Goal: Transaction & Acquisition: Purchase product/service

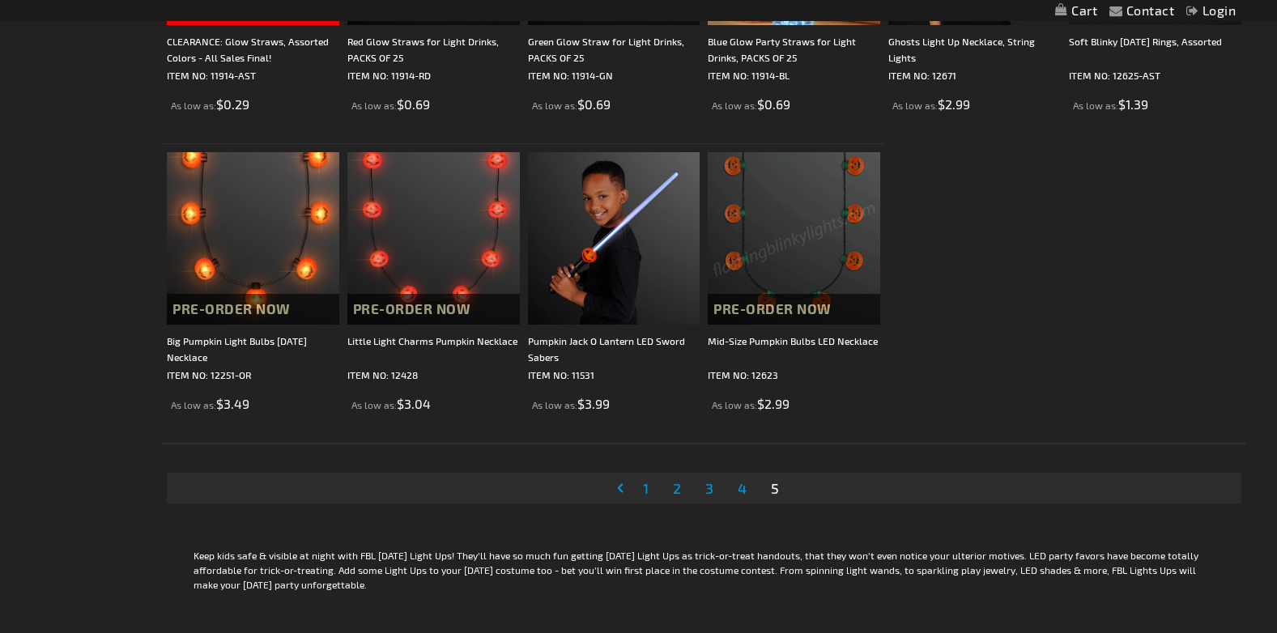
click at [644, 489] on span "1" at bounding box center [646, 488] width 6 height 18
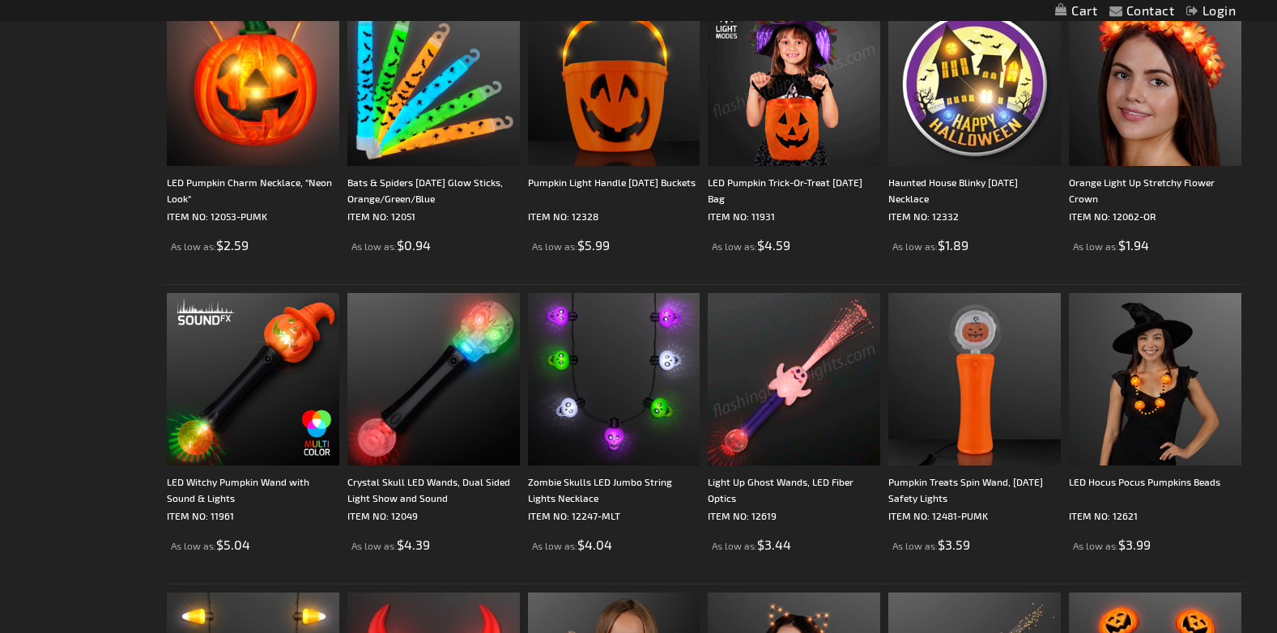
scroll to position [1376, 0]
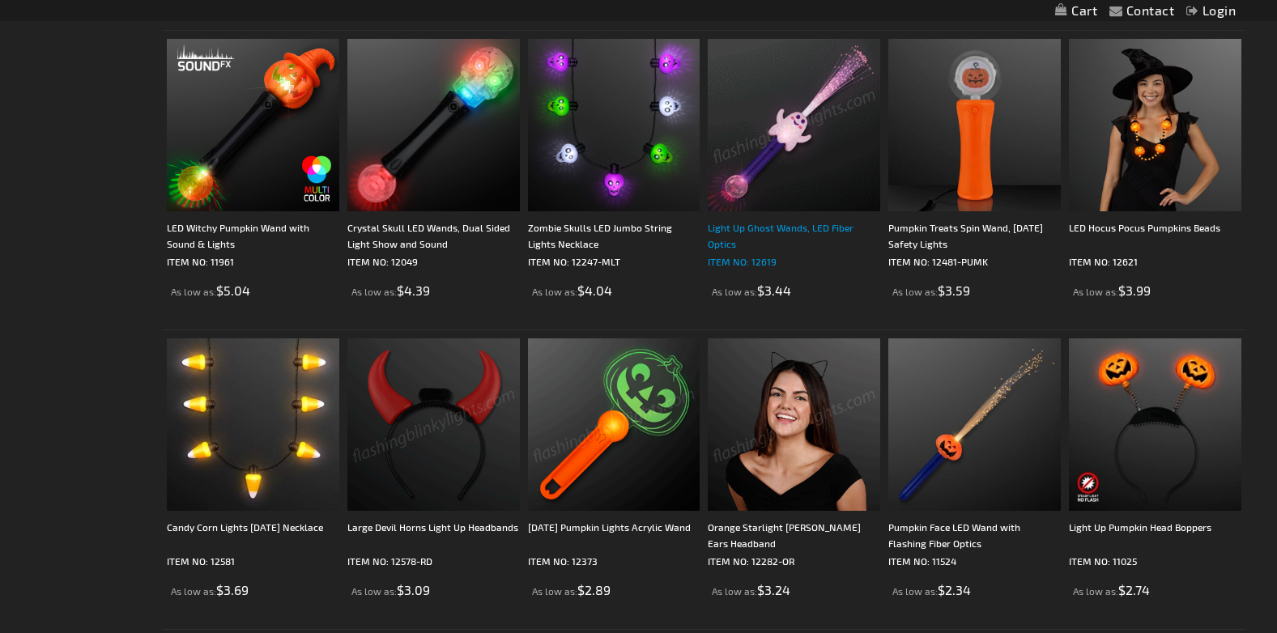
click at [774, 228] on div "Light Up Ghost Wands, LED Fiber Optics" at bounding box center [794, 235] width 172 height 32
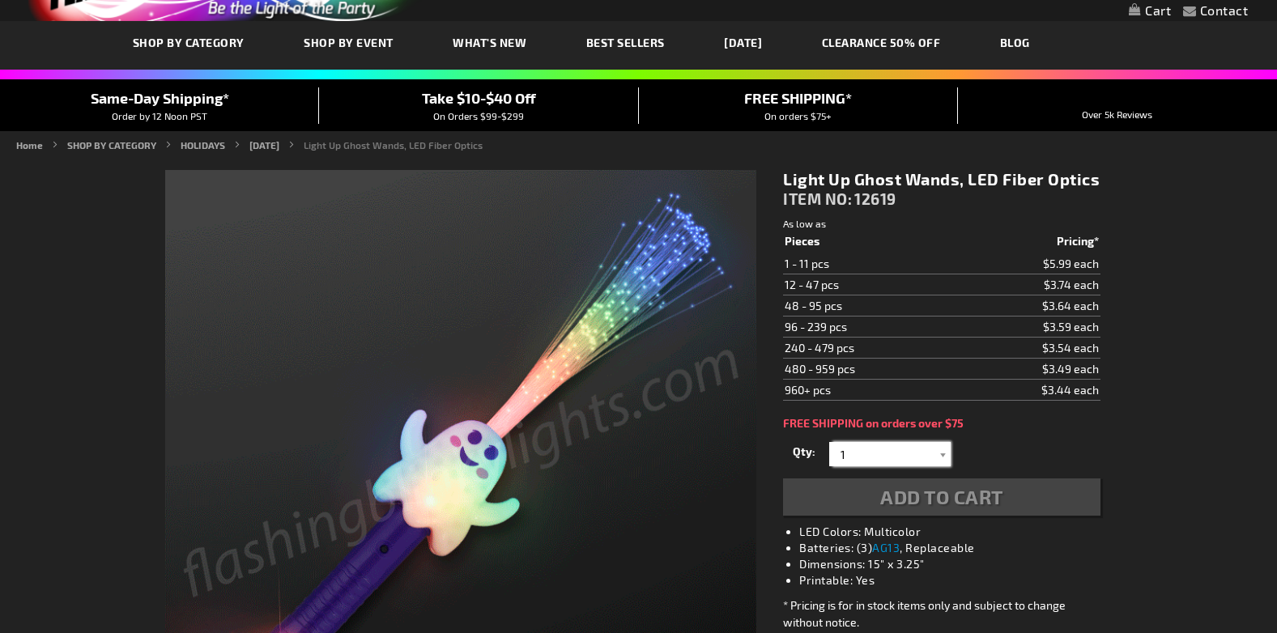
click at [898, 455] on input "1" at bounding box center [891, 454] width 117 height 24
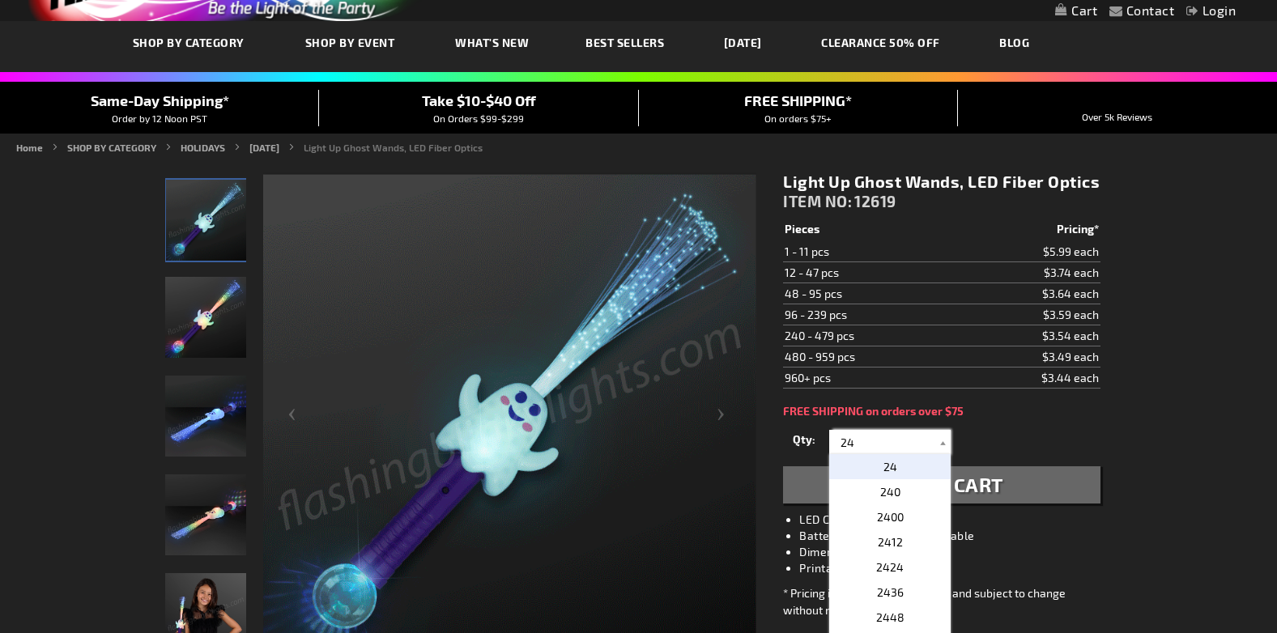
type input "24"
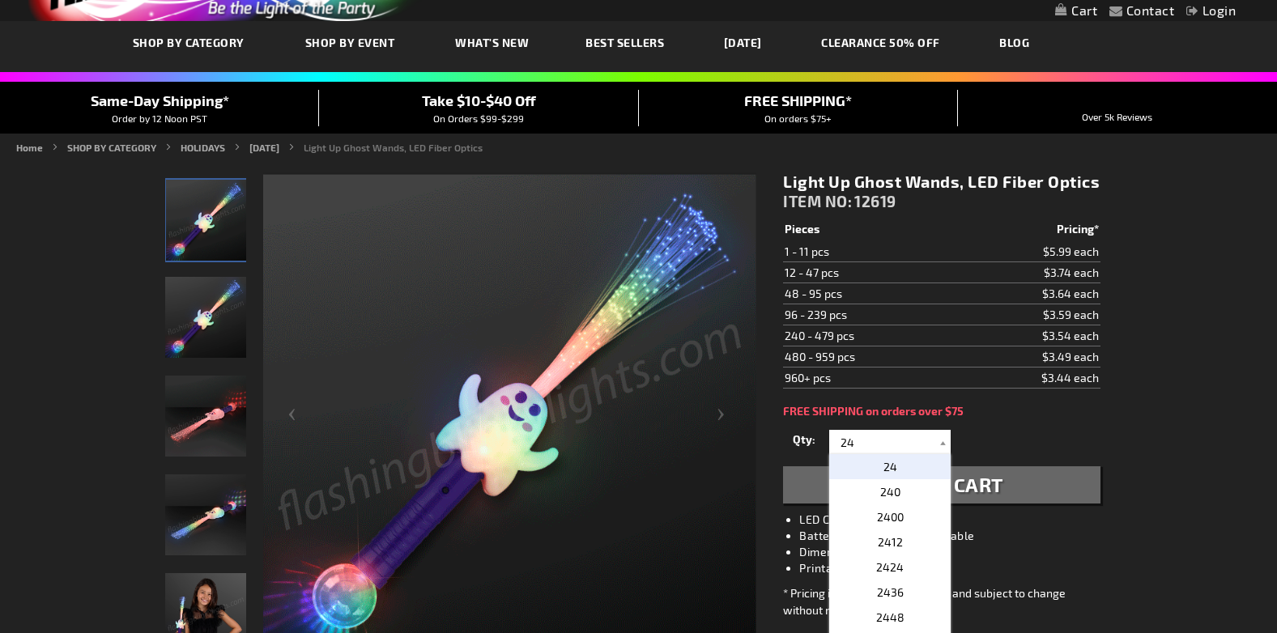
click at [1024, 433] on div "Qty 1 2 3 4 5 6 7 8 9 10 11 12 24 36 48 60 72 84 96 108 120 132 144 156 168" at bounding box center [941, 442] width 317 height 32
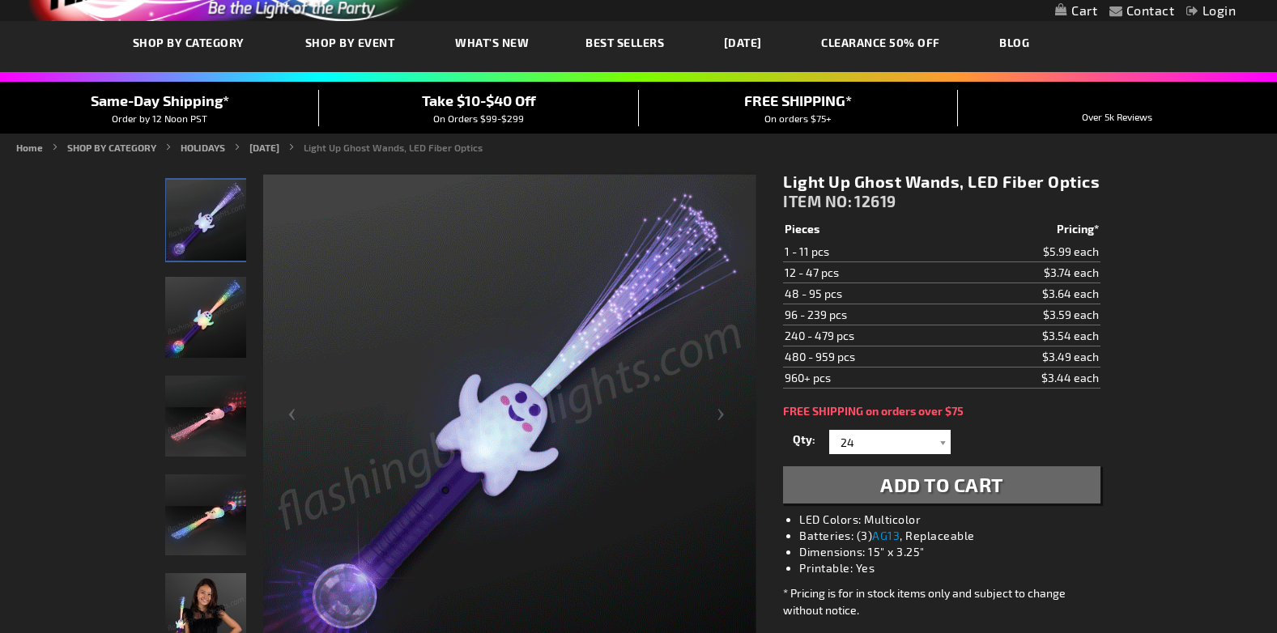
click at [911, 482] on span "Add to Cart" at bounding box center [941, 484] width 123 height 23
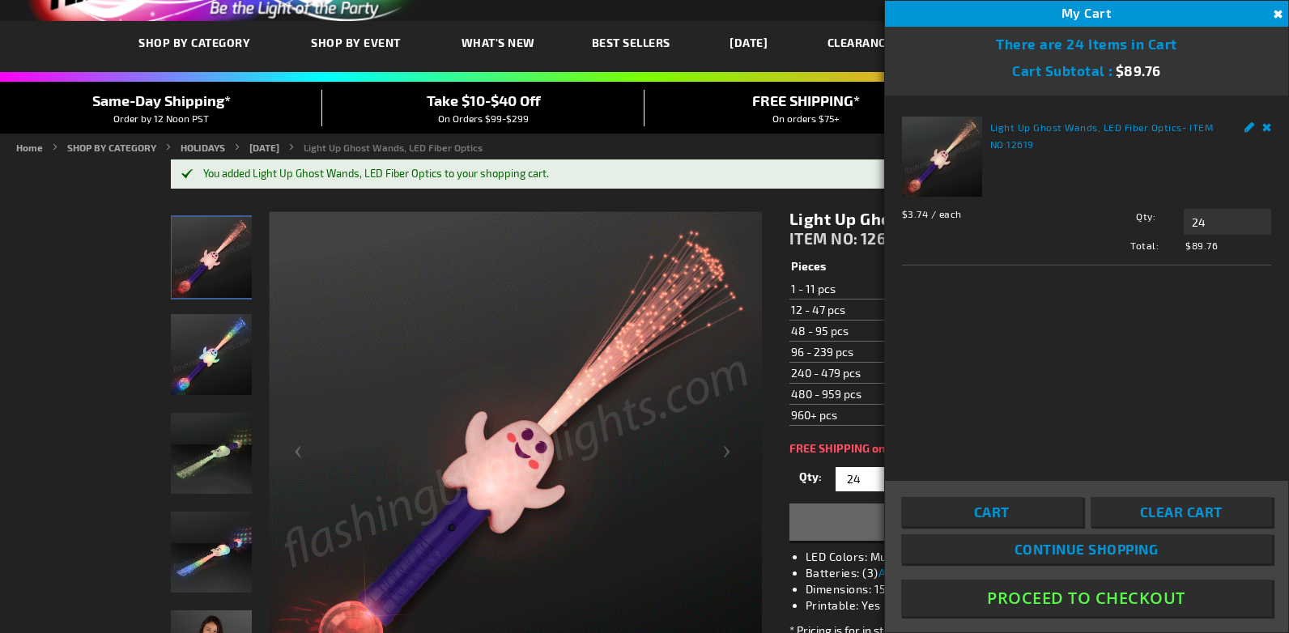
click at [1004, 554] on link "Continue Shopping" at bounding box center [1086, 548] width 371 height 29
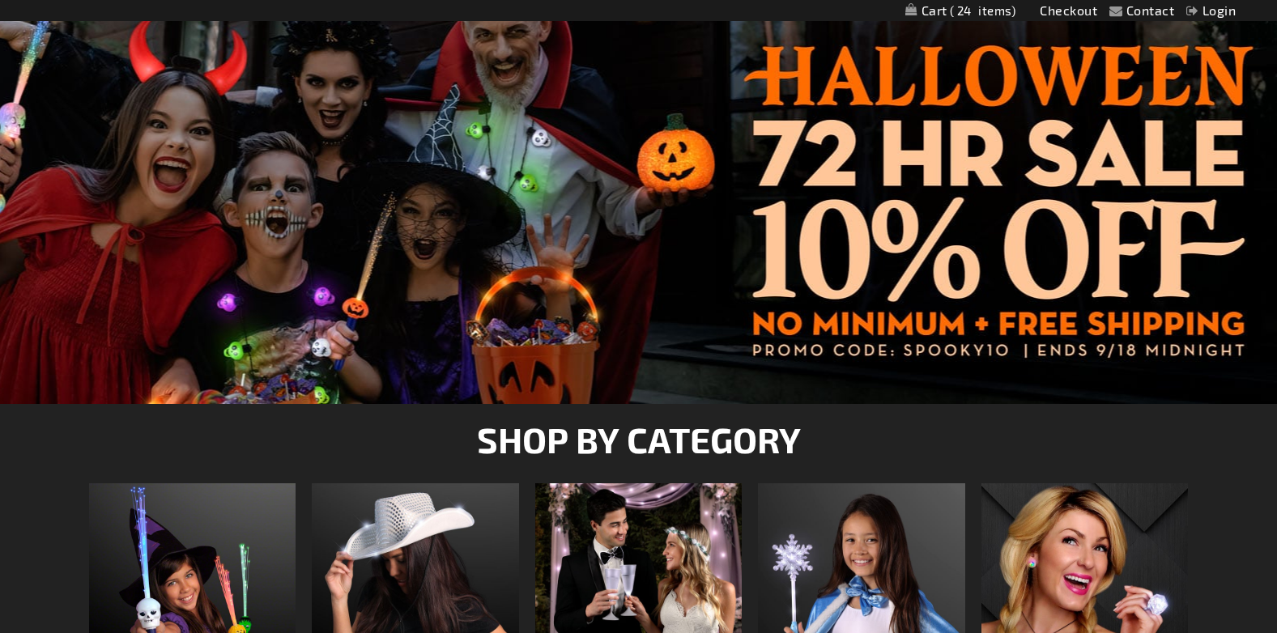
scroll to position [405, 0]
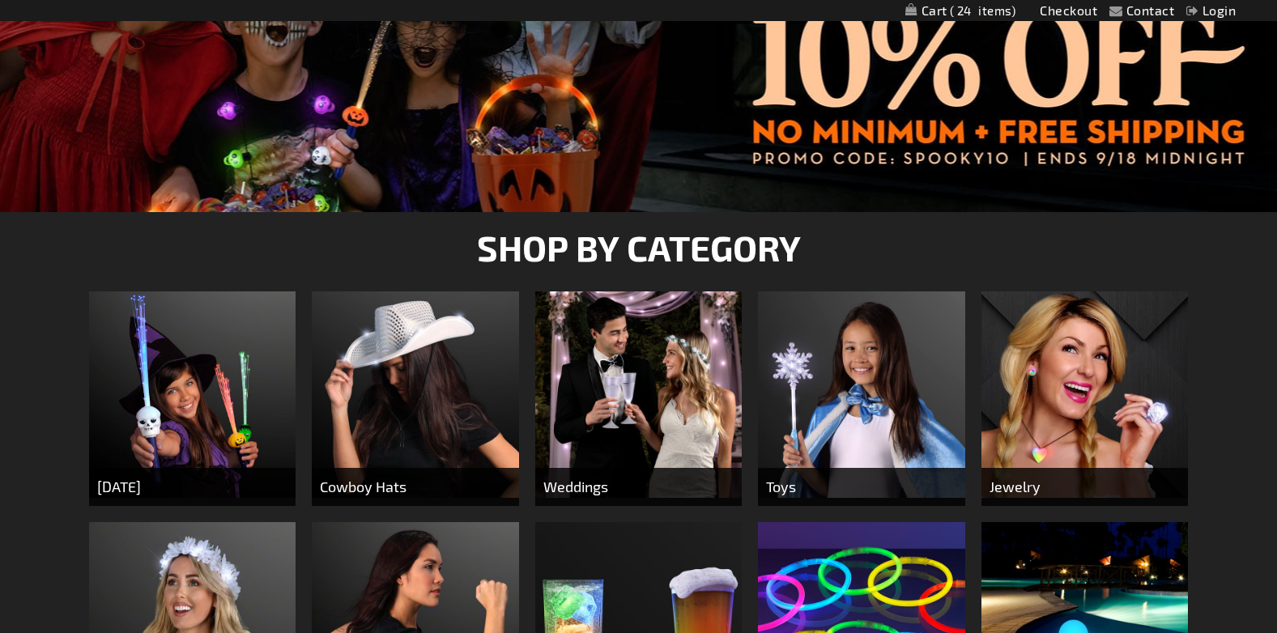
click at [142, 450] on img at bounding box center [192, 394] width 206 height 206
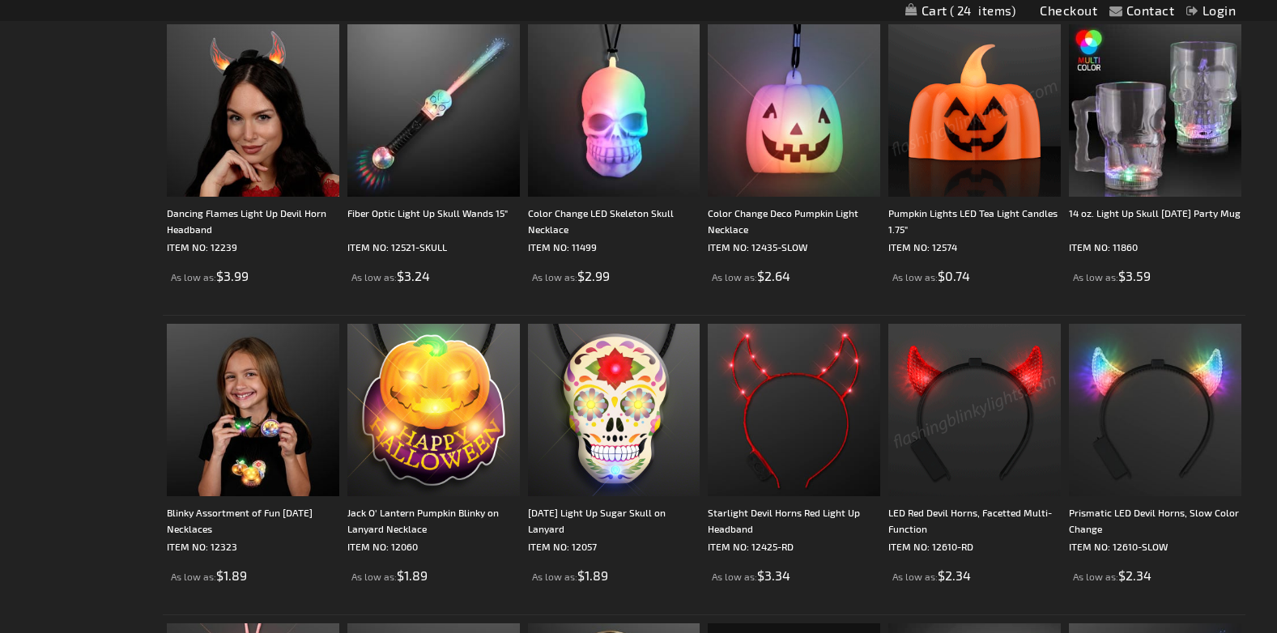
scroll to position [2913, 0]
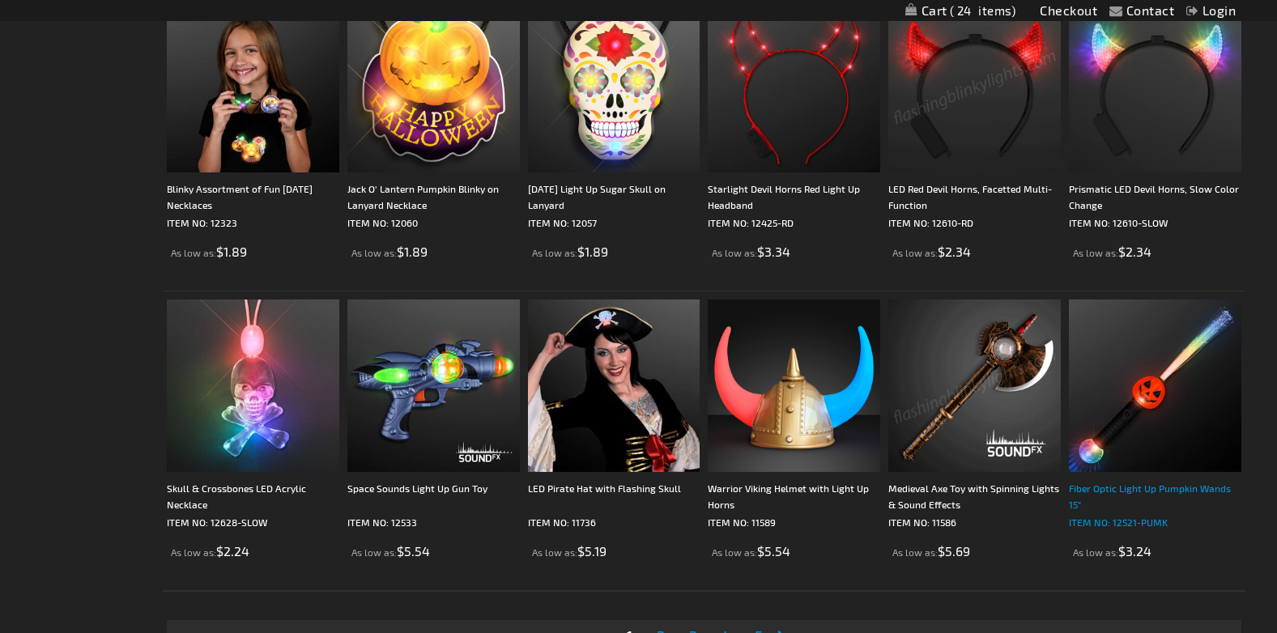
click at [1105, 487] on div "Fiber Optic Light Up Pumpkin Wands 15"" at bounding box center [1155, 496] width 172 height 32
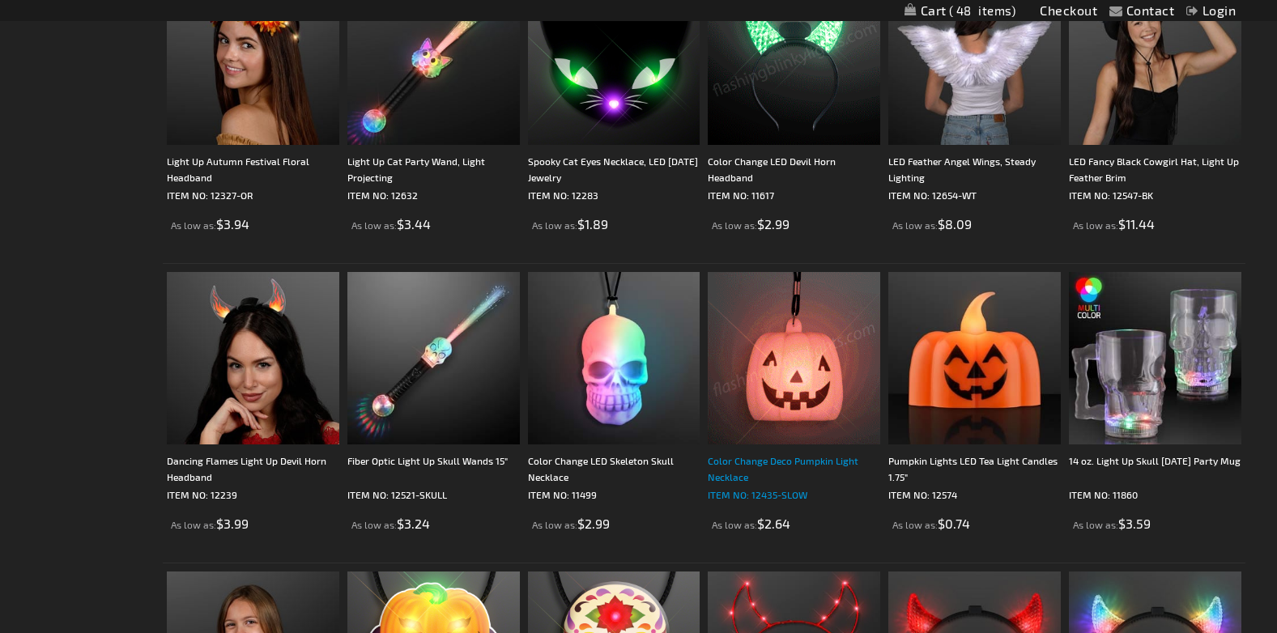
scroll to position [2429, 0]
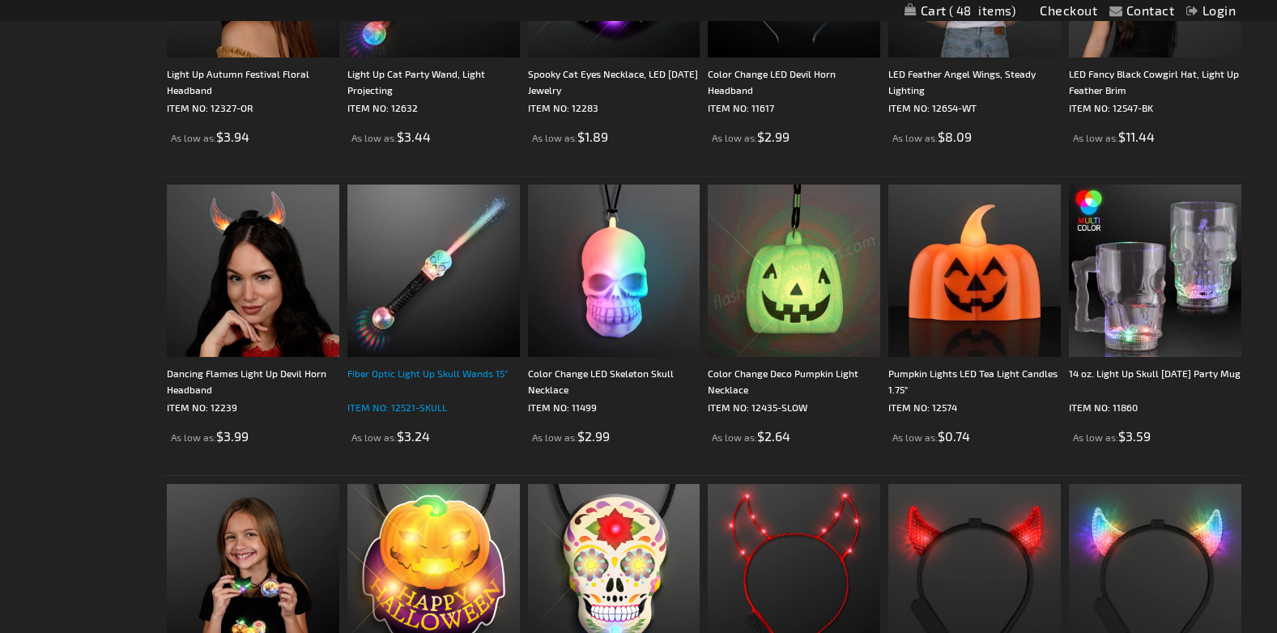
click at [432, 375] on div "Fiber Optic Light Up Skull Wands 15"" at bounding box center [433, 381] width 172 height 32
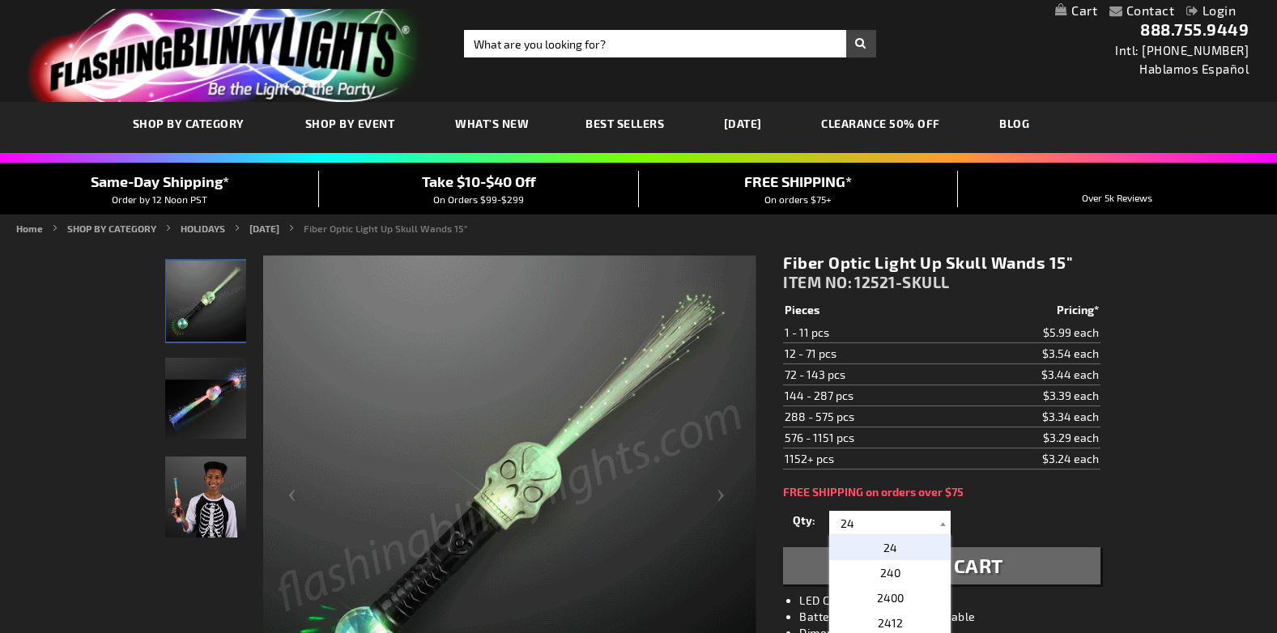
type input "24"
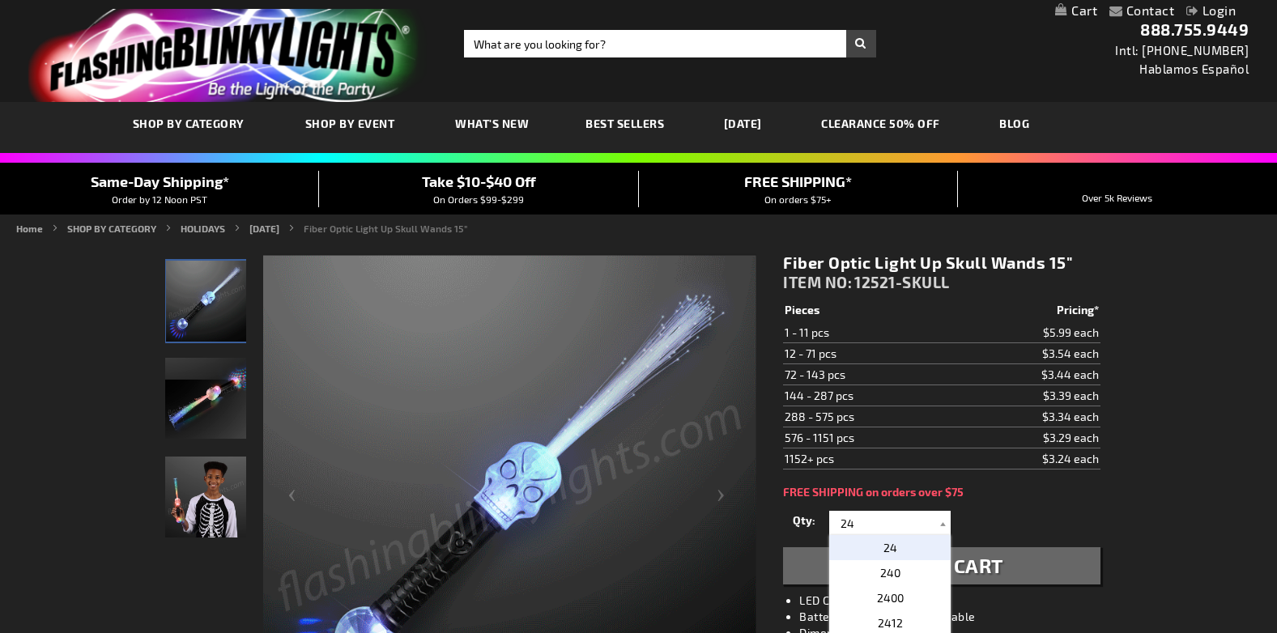
click at [1051, 560] on button "Add to Cart" at bounding box center [941, 565] width 317 height 37
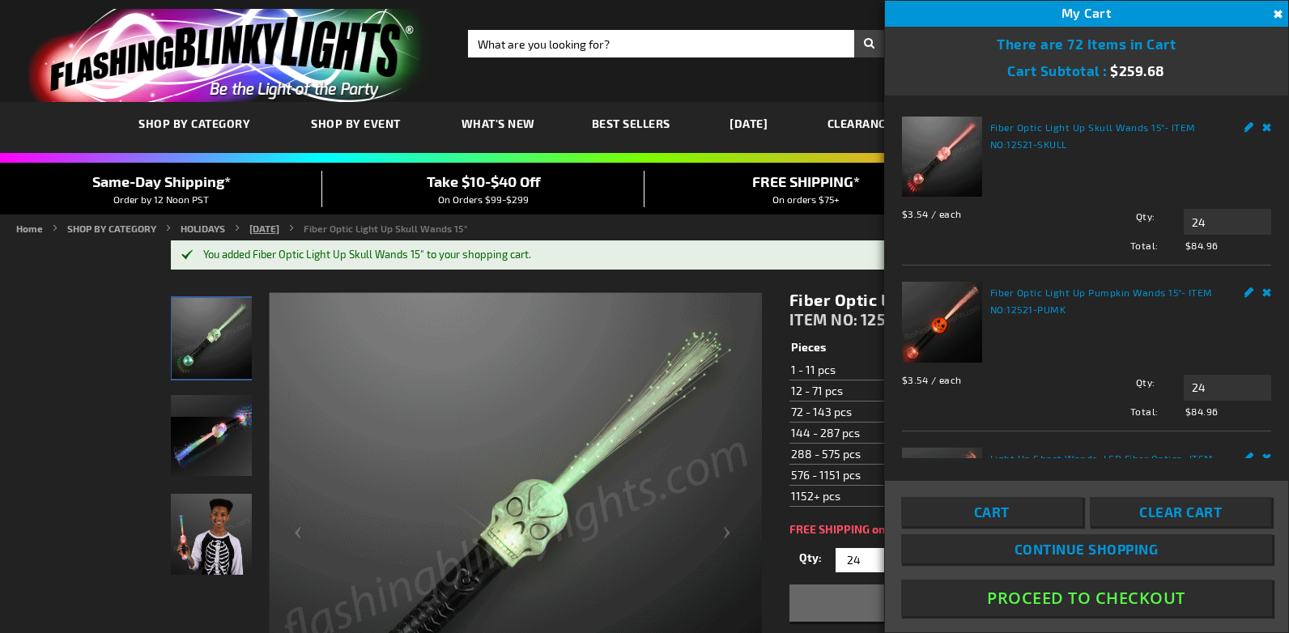
click at [279, 227] on link "[DATE]" at bounding box center [264, 228] width 30 height 11
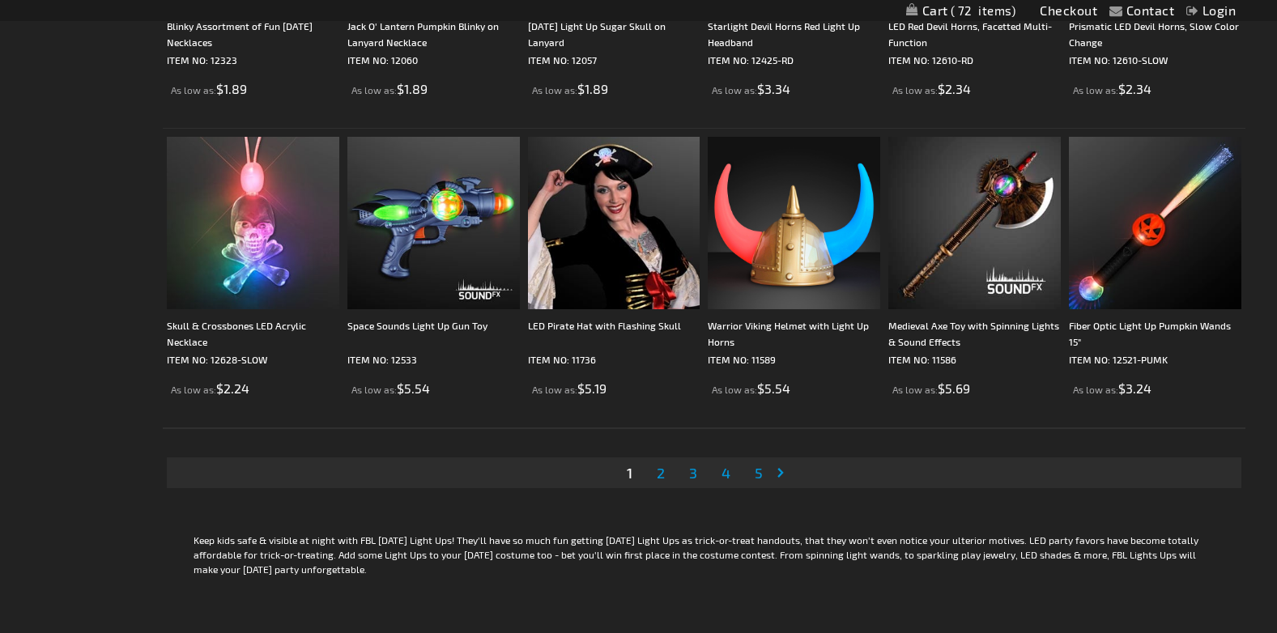
scroll to position [3077, 0]
click at [659, 470] on span "2" at bounding box center [661, 472] width 8 height 18
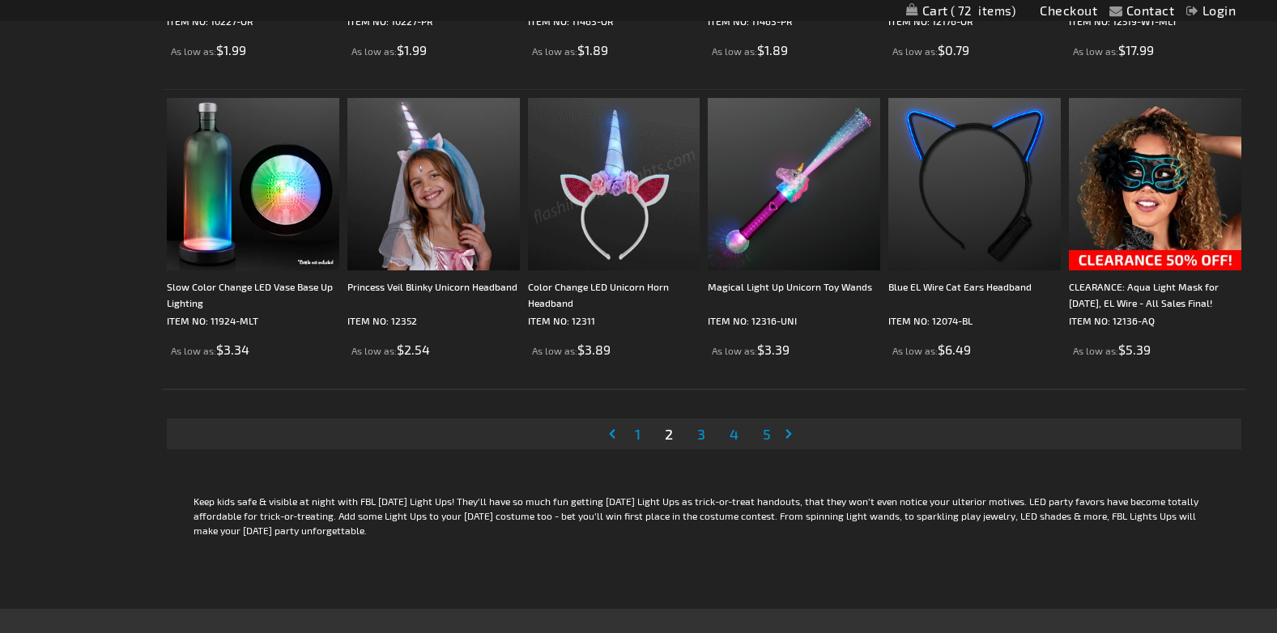
scroll to position [3158, 0]
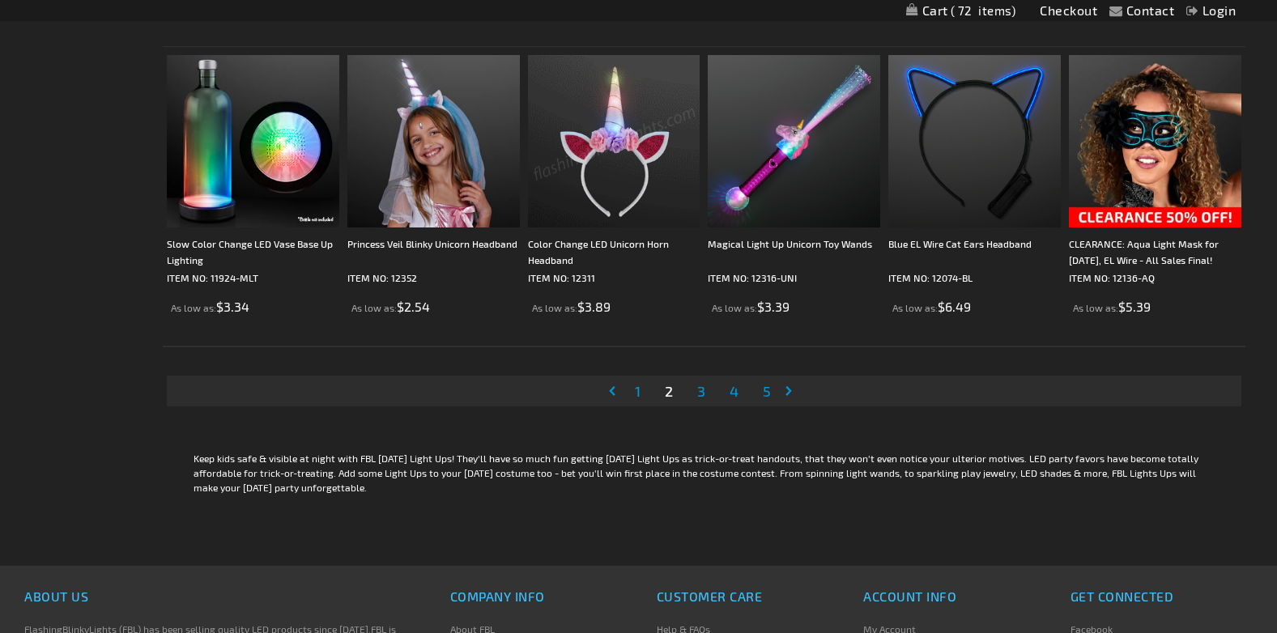
click at [700, 394] on span "3" at bounding box center [701, 391] width 8 height 18
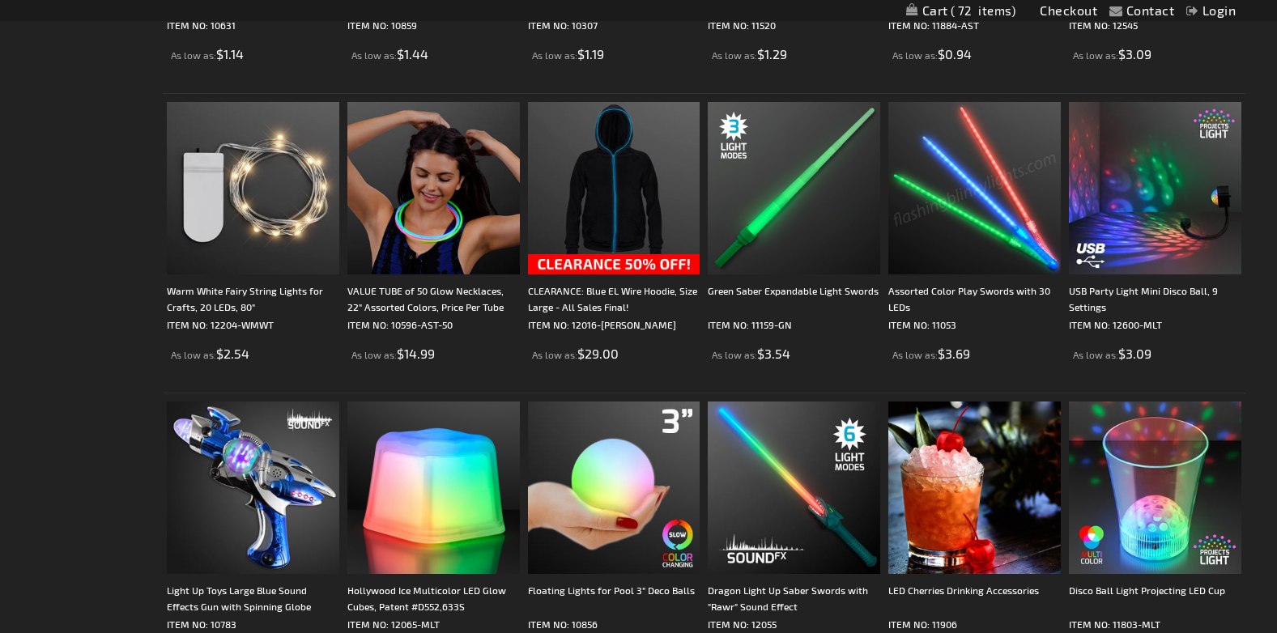
scroll to position [2996, 0]
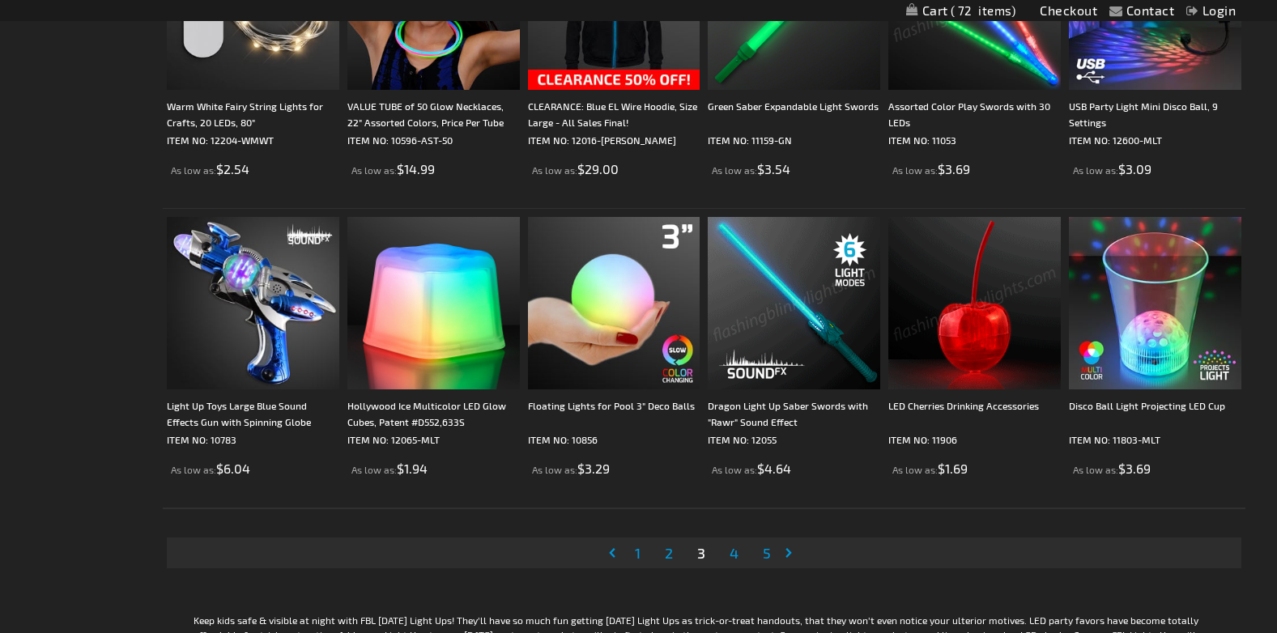
click at [734, 554] on span "4" at bounding box center [733, 553] width 9 height 18
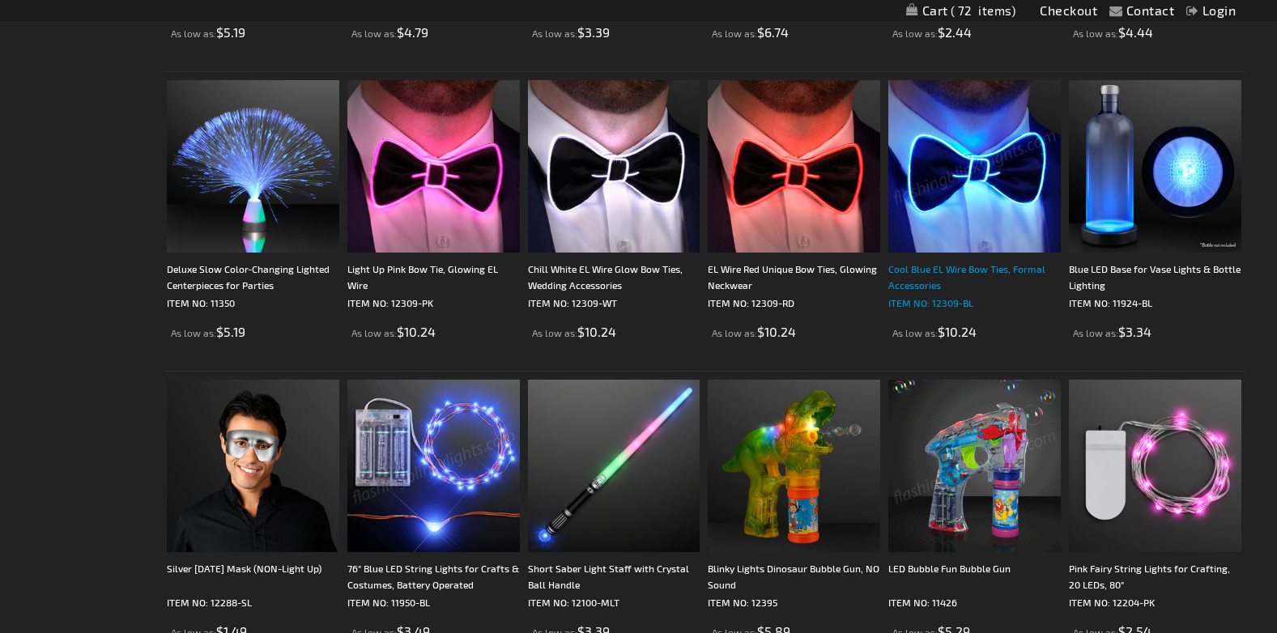
scroll to position [2996, 0]
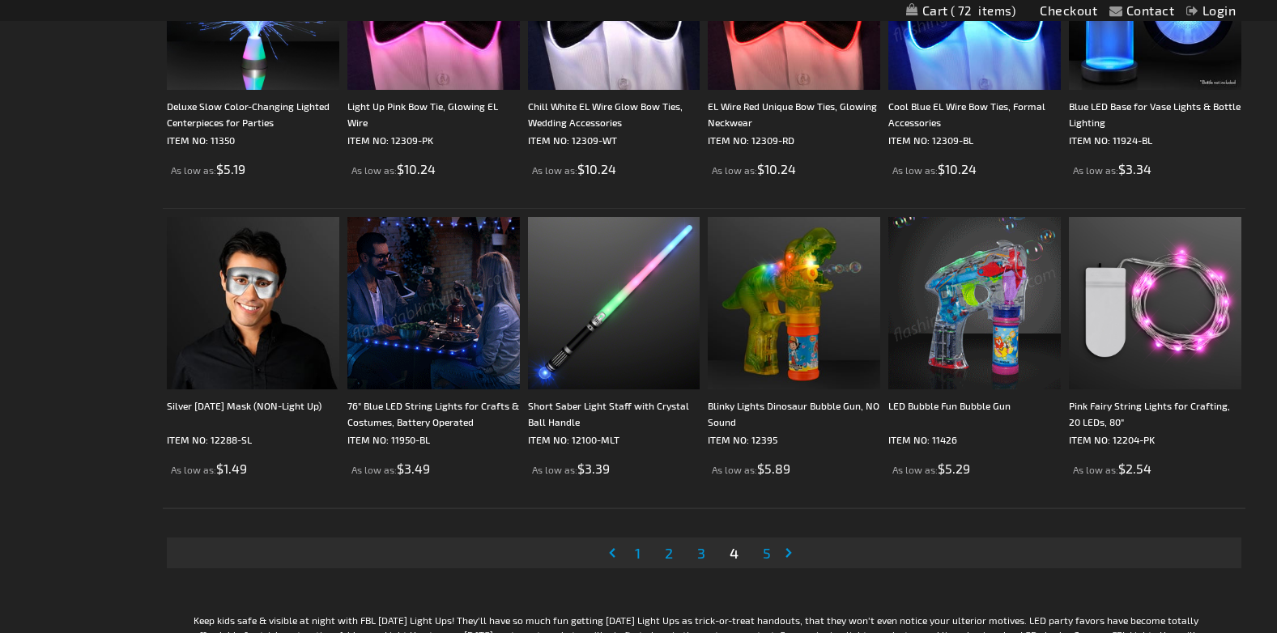
click at [765, 556] on span "5" at bounding box center [767, 553] width 8 height 18
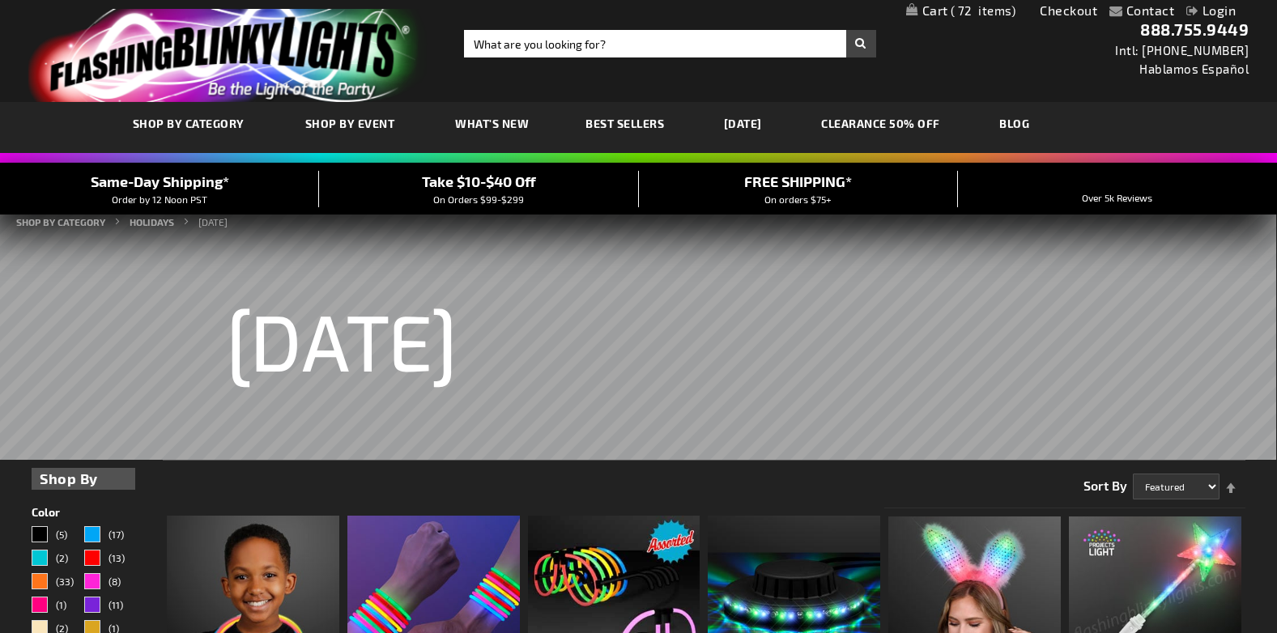
click at [1203, 7] on link "Login" at bounding box center [1210, 9] width 49 height 15
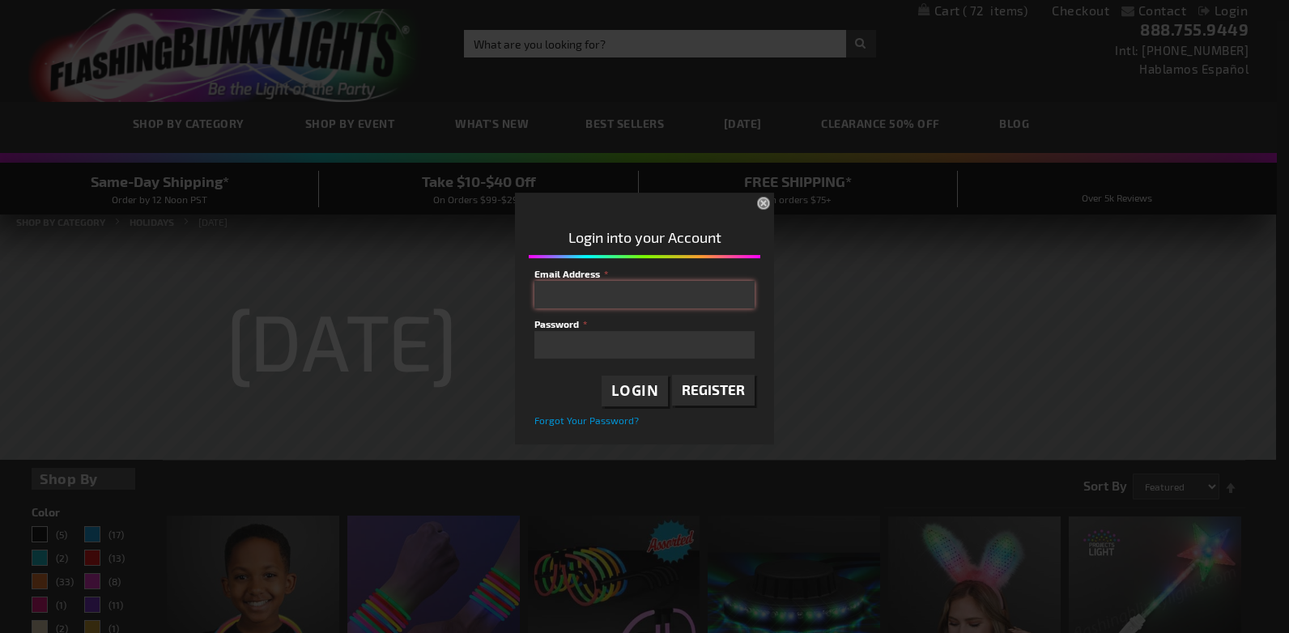
click at [571, 298] on input "Email Address" at bounding box center [644, 295] width 220 height 28
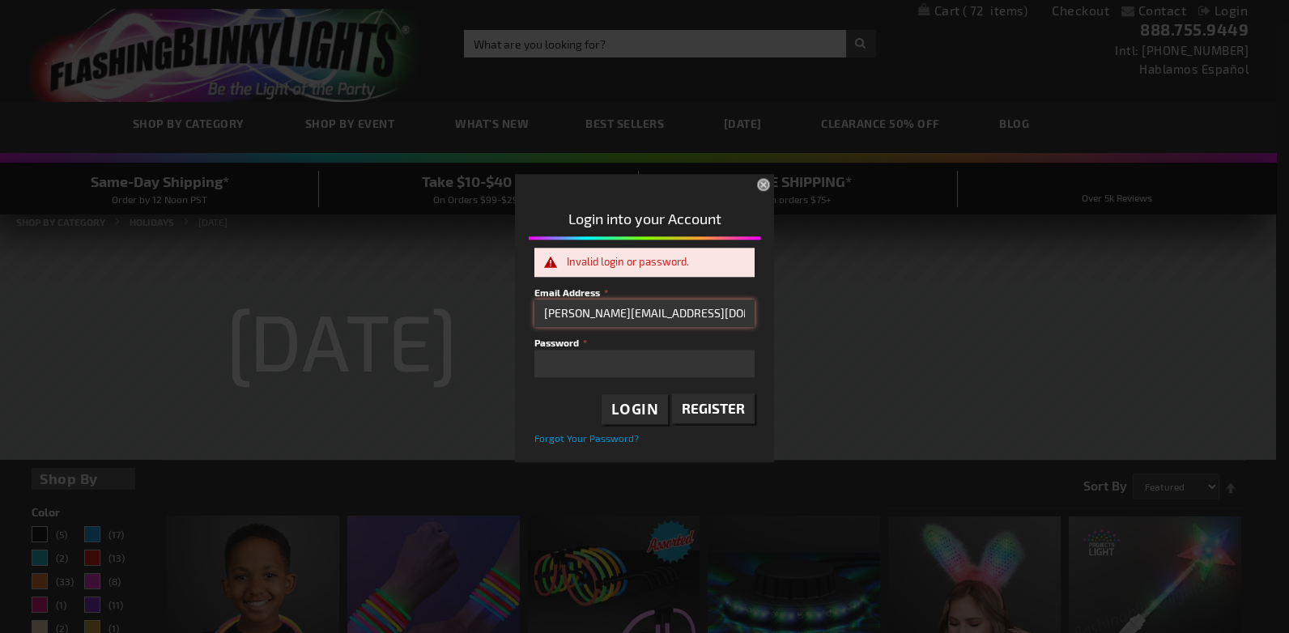
drag, startPoint x: 567, startPoint y: 315, endPoint x: 547, endPoint y: 315, distance: 19.4
click at [547, 315] on input "dave@teelakeresort.com" at bounding box center [644, 314] width 220 height 28
drag, startPoint x: 569, startPoint y: 313, endPoint x: 537, endPoint y: 312, distance: 32.4
click at [537, 312] on input "shop@teelakeresort.com" at bounding box center [644, 314] width 220 height 28
click at [490, 354] on div "Please complete your information below to login. Please complete your informati…" at bounding box center [644, 316] width 1276 height 292
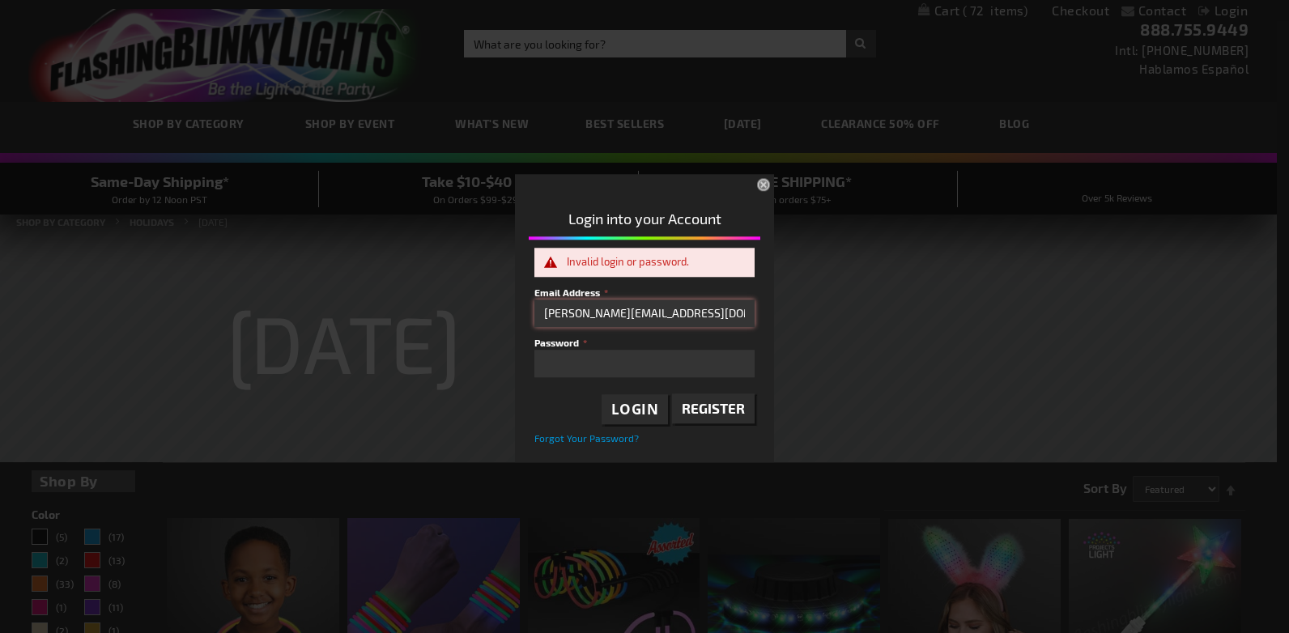
drag, startPoint x: 568, startPoint y: 314, endPoint x: 523, endPoint y: 313, distance: 45.4
click at [523, 313] on div "Login into your Account Invalid login or password. Email Address dave@teelakere…" at bounding box center [644, 322] width 259 height 273
type input "shop@teelakeresort.com"
click at [467, 355] on div "Please complete your information below to login. Please complete your informati…" at bounding box center [644, 316] width 1276 height 292
click at [565, 444] on span "Forgot Your Password?" at bounding box center [586, 438] width 104 height 11
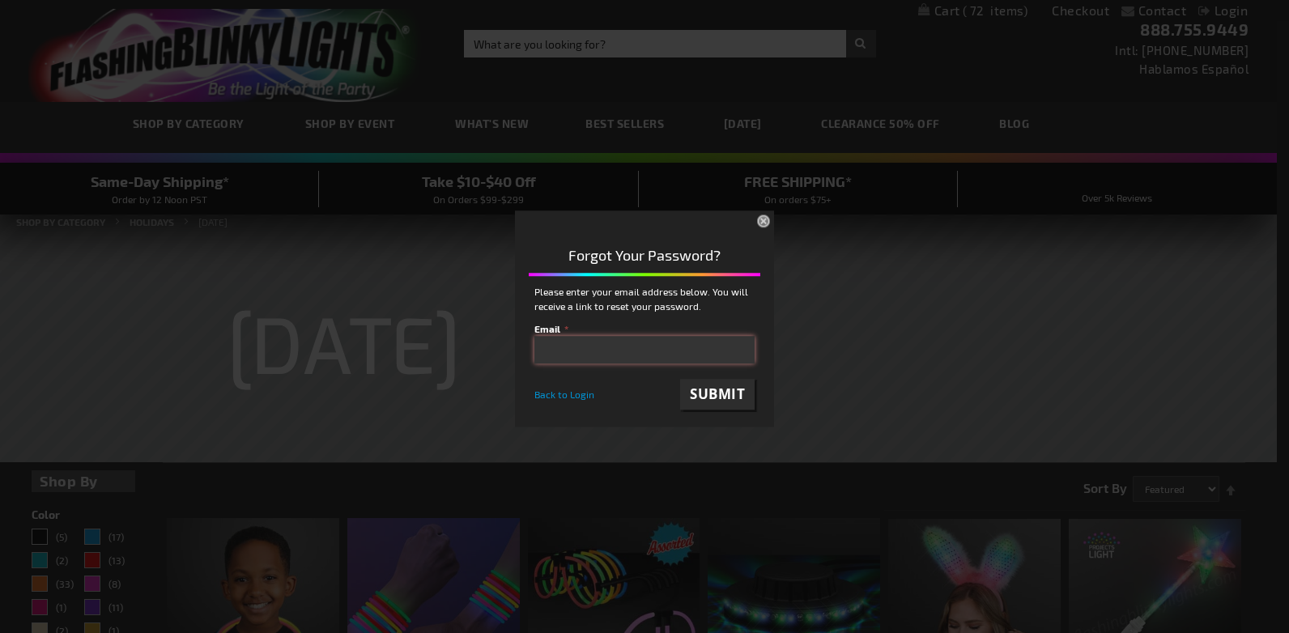
click at [615, 347] on input "email" at bounding box center [644, 350] width 220 height 28
type input "shop@teelakeresort.com"
click at [721, 391] on span "Submit" at bounding box center [717, 394] width 55 height 19
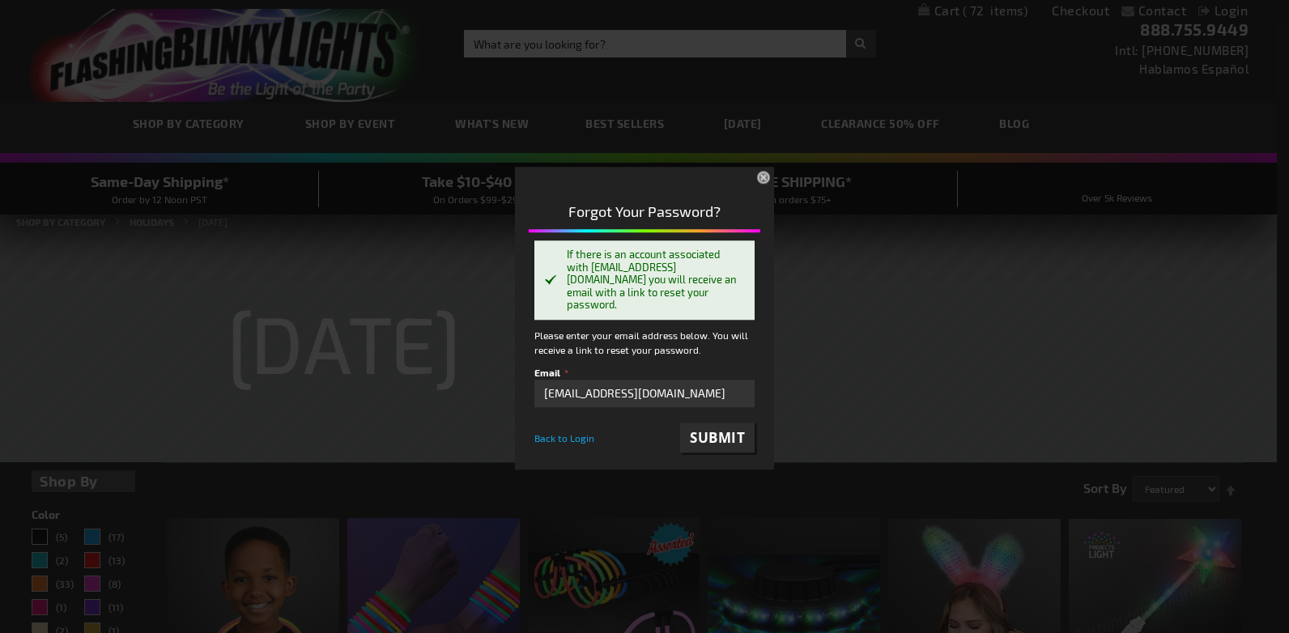
click at [586, 432] on span "Back to Login" at bounding box center [564, 437] width 60 height 11
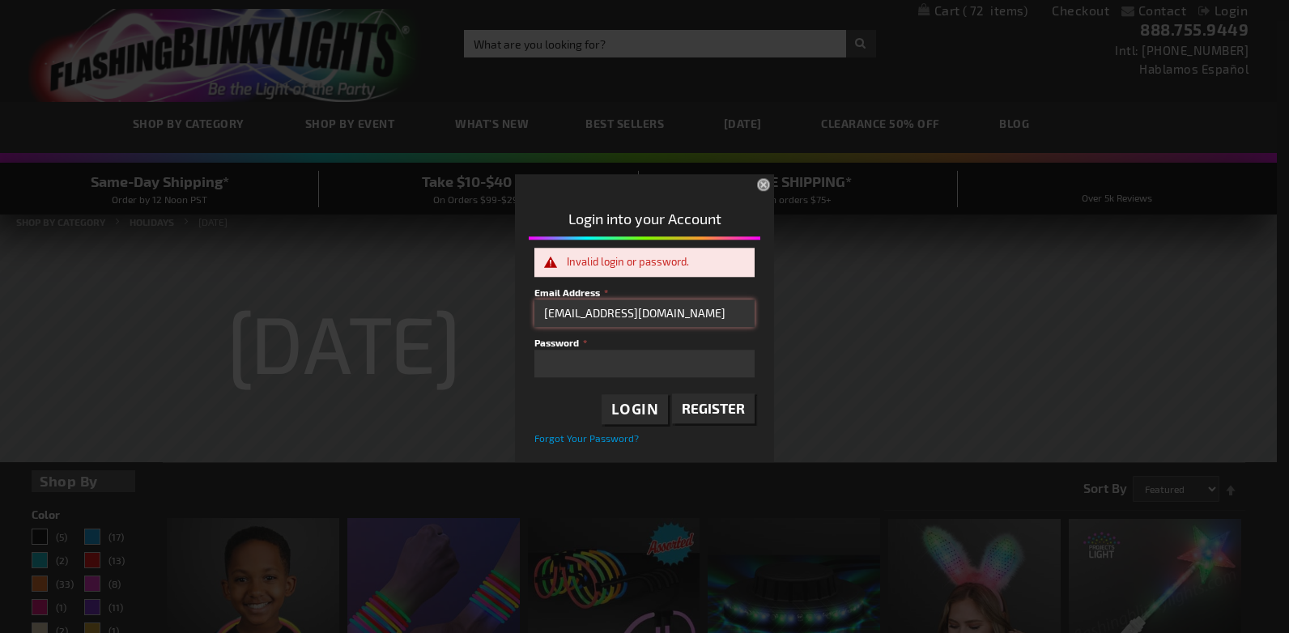
click at [690, 315] on input "shop@teelakeresort.com" at bounding box center [644, 314] width 220 height 28
click at [518, 360] on div "Login into your Account Invalid login or password. Email Address shop@teelakere…" at bounding box center [644, 322] width 259 height 273
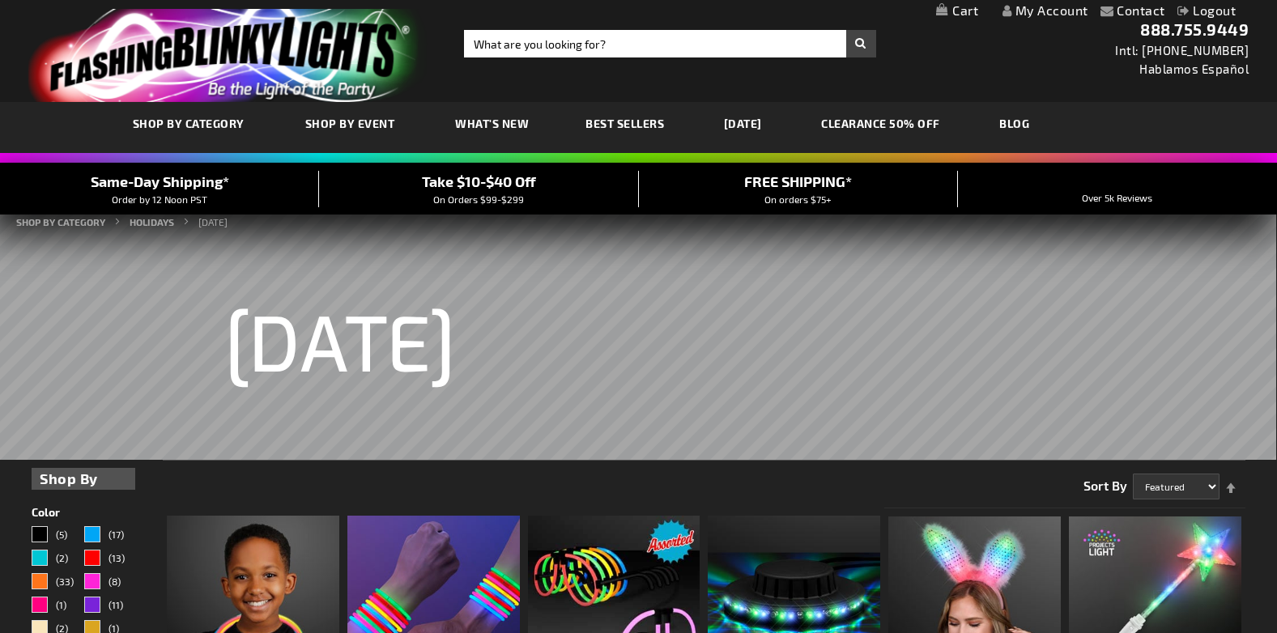
click at [942, 10] on link "My Cart" at bounding box center [957, 10] width 42 height 15
click at [819, 9] on link "My Cart 72 72 items" at bounding box center [842, 10] width 110 height 15
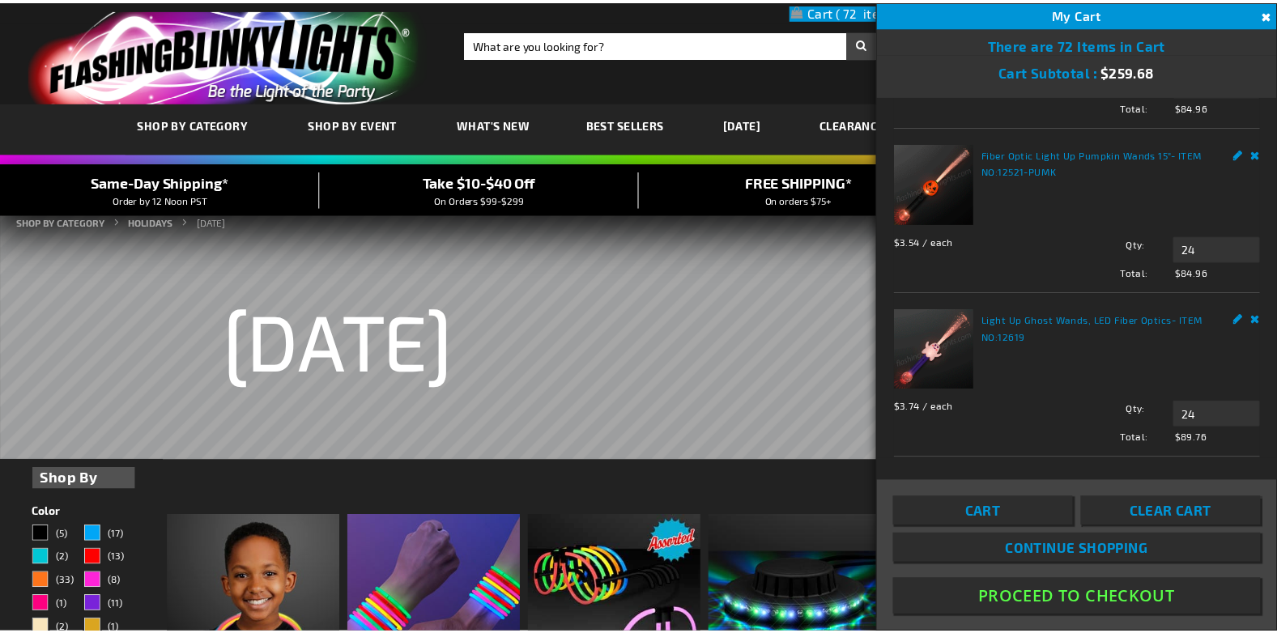
scroll to position [146, 0]
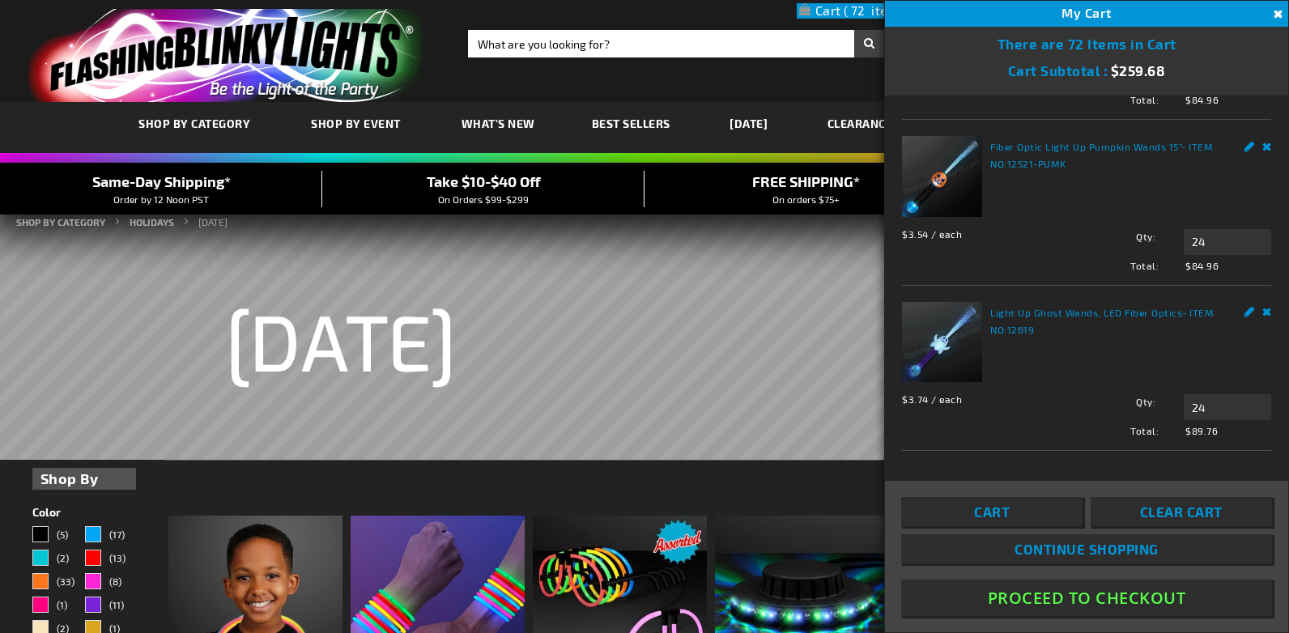
click at [1147, 597] on button "Proceed To Checkout" at bounding box center [1086, 598] width 371 height 36
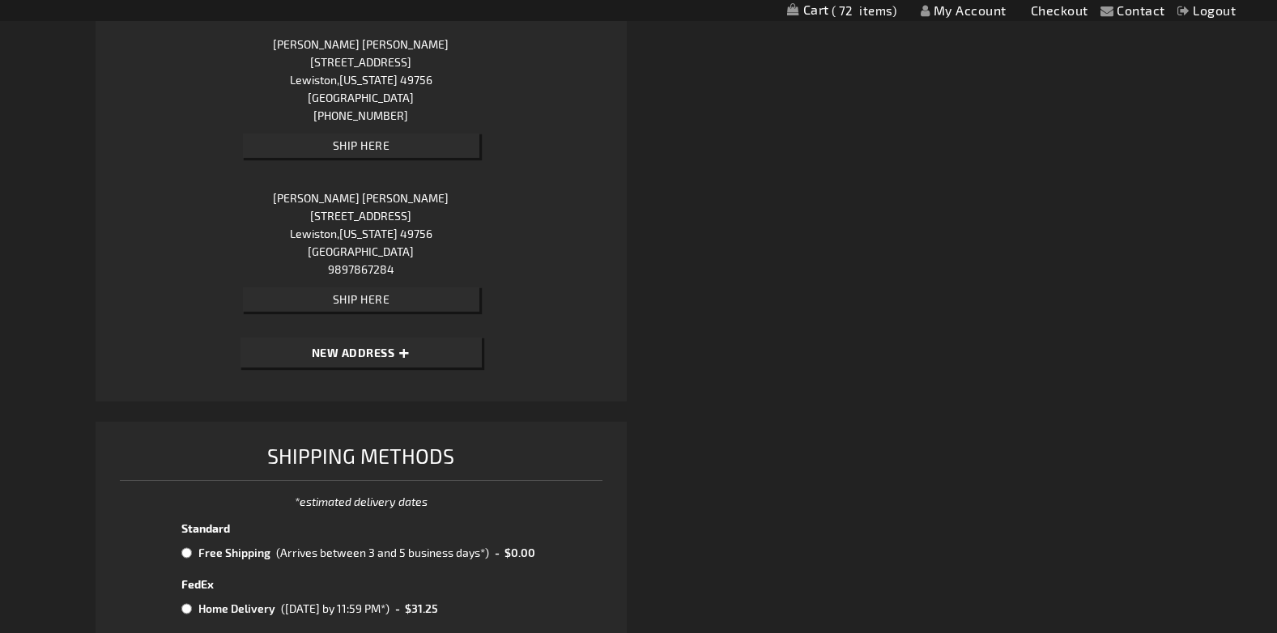
scroll to position [1214, 0]
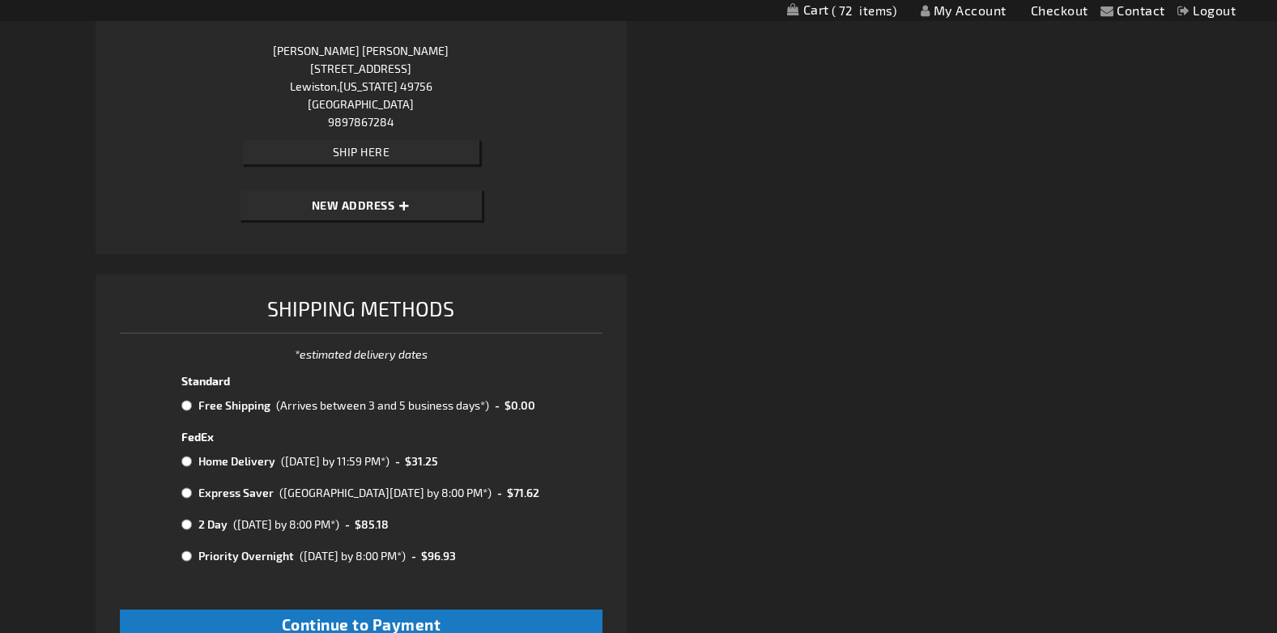
click at [187, 403] on input "radio" at bounding box center [186, 405] width 11 height 13
radio input "true"
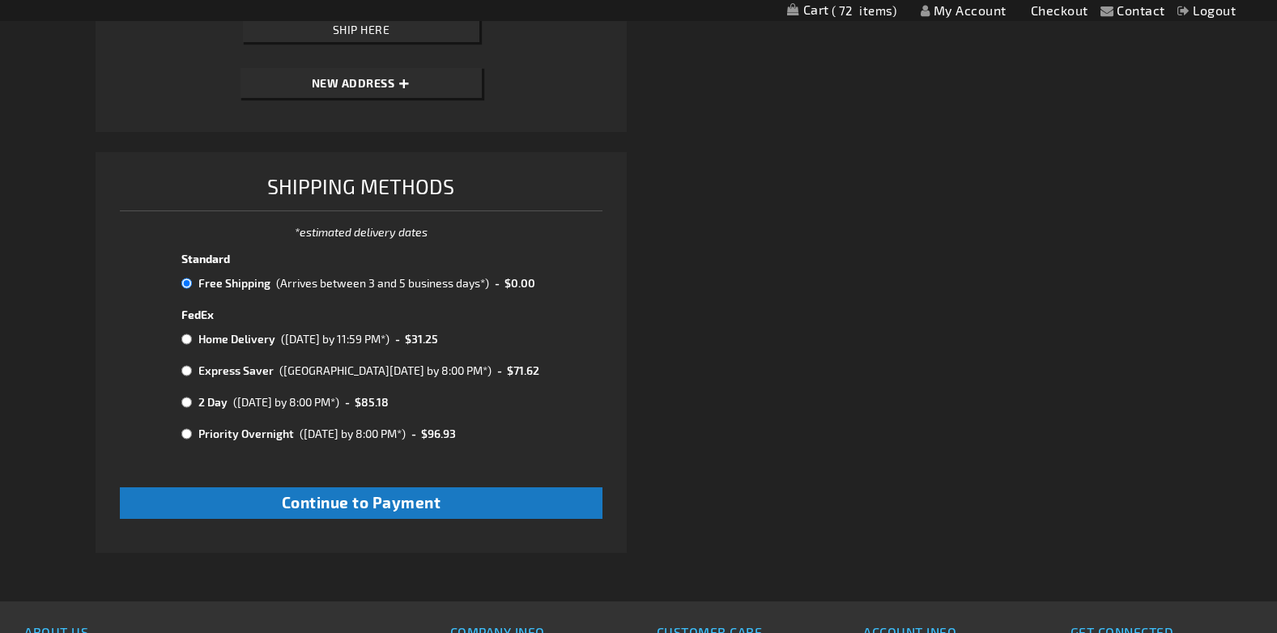
scroll to position [1457, 0]
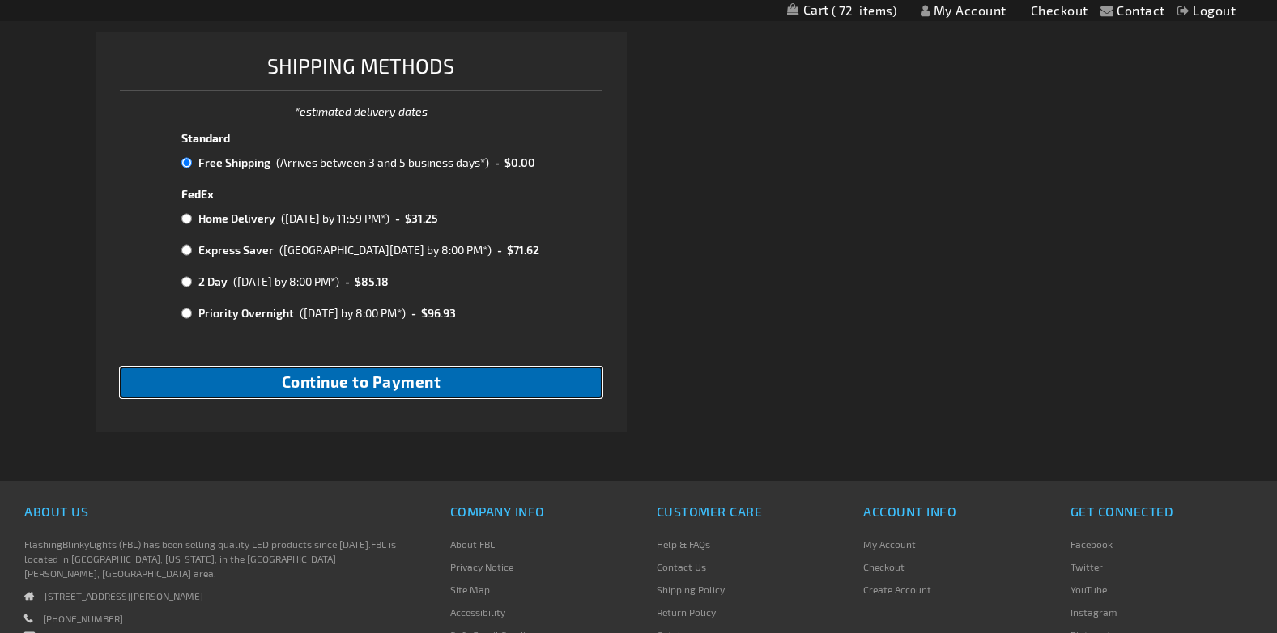
click at [419, 385] on span "Continue to Payment" at bounding box center [361, 381] width 159 height 19
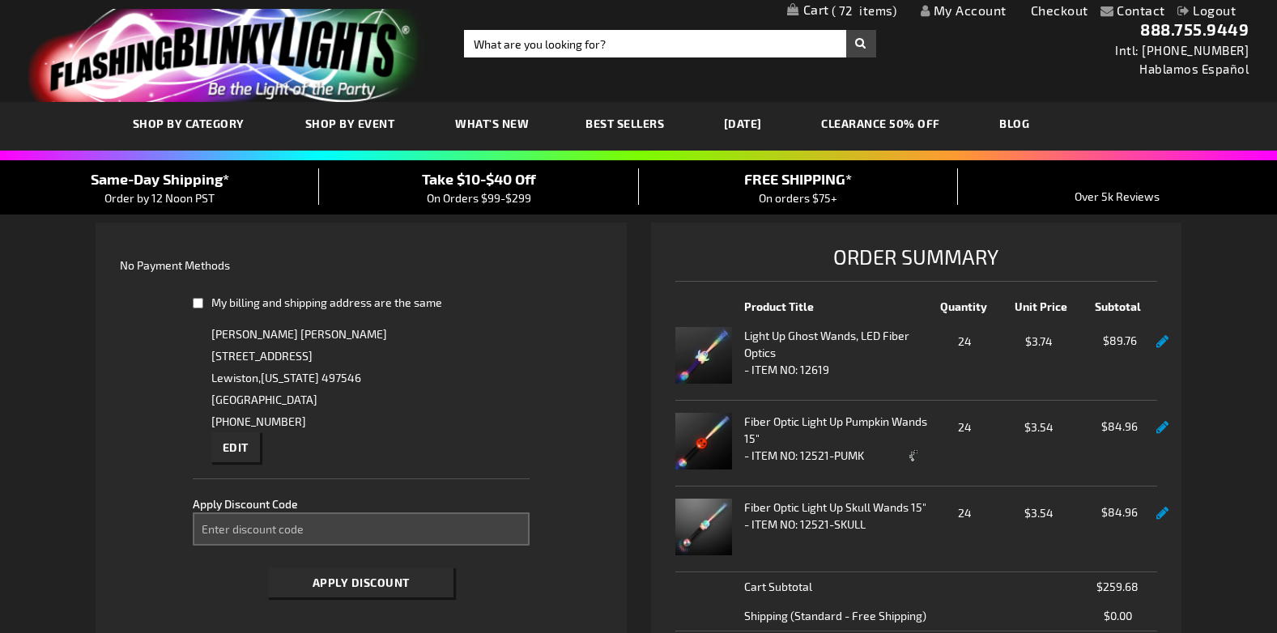
select select "2fb4415b81f8ade887b6295808d5302643ab45ec"
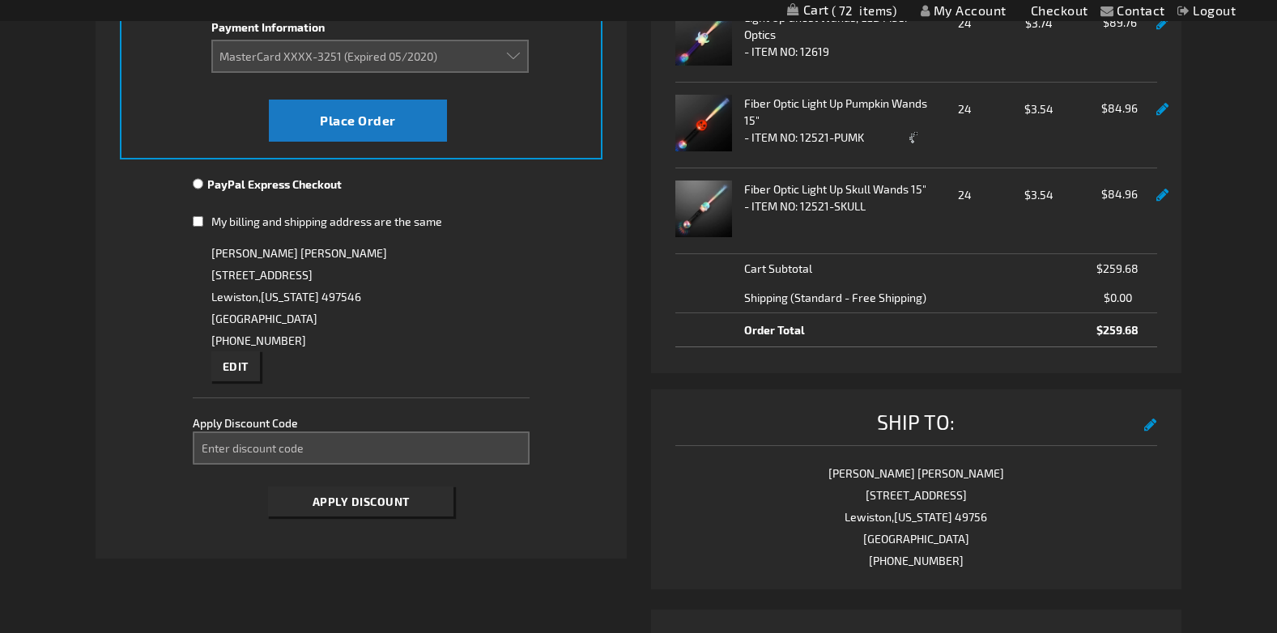
scroll to position [324, 0]
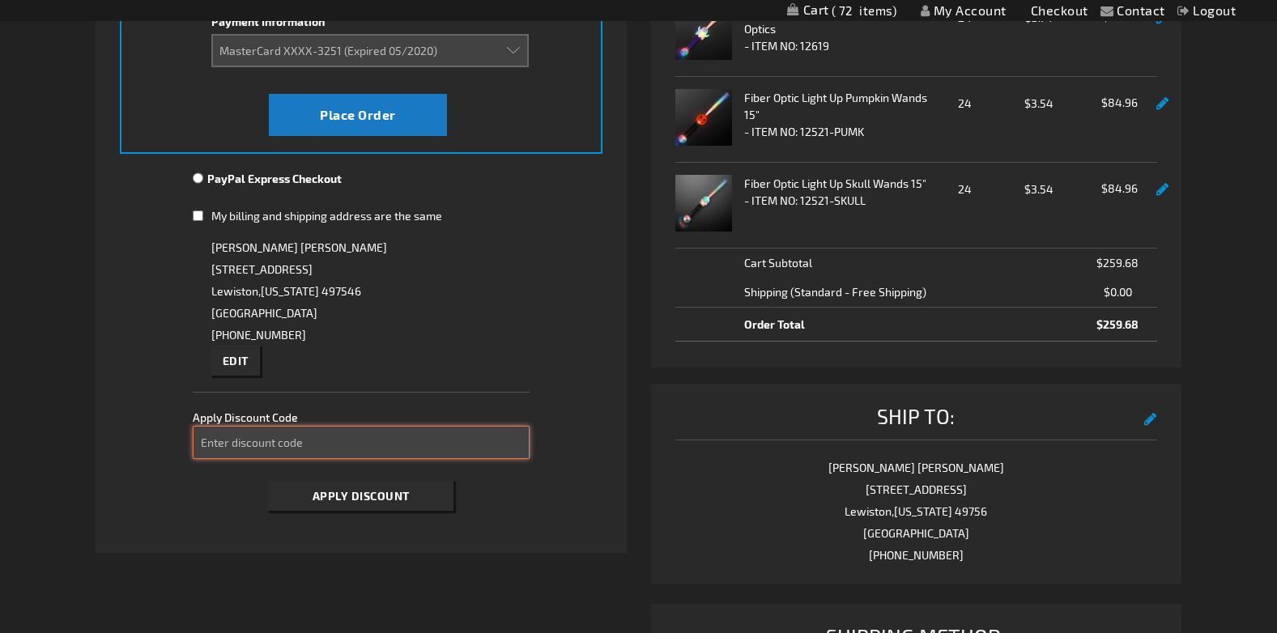
click at [354, 442] on input "Enter discount code" at bounding box center [362, 442] width 338 height 33
type input "spooky10"
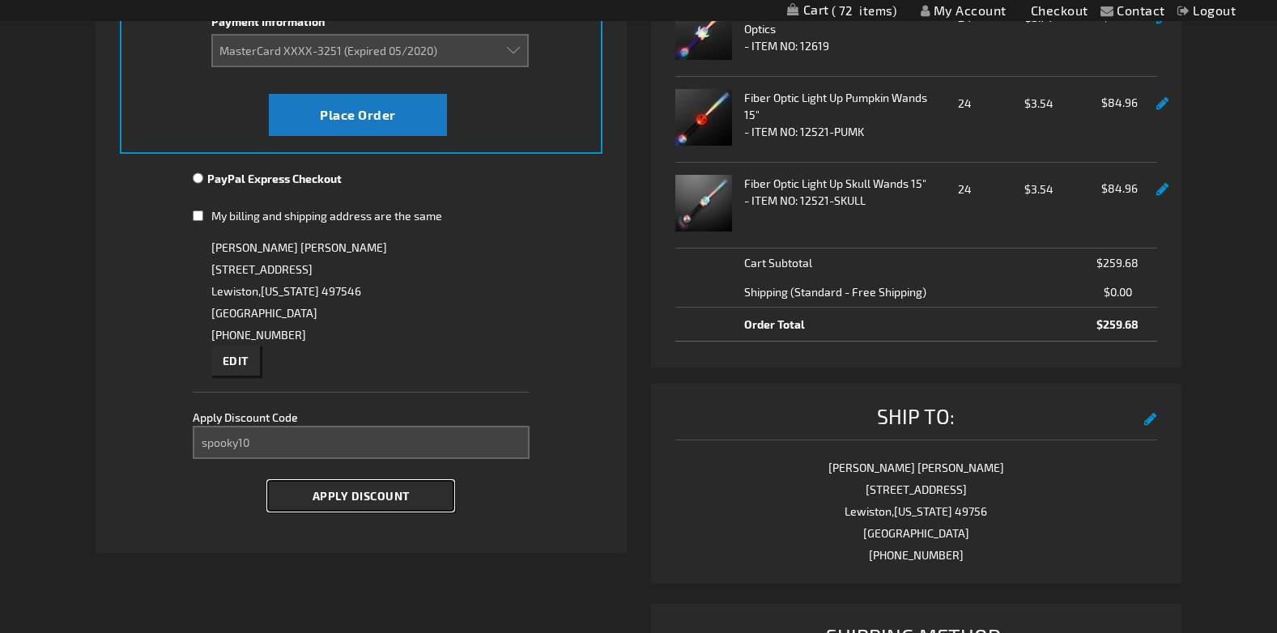
click at [382, 498] on span "Apply Discount" at bounding box center [361, 496] width 97 height 14
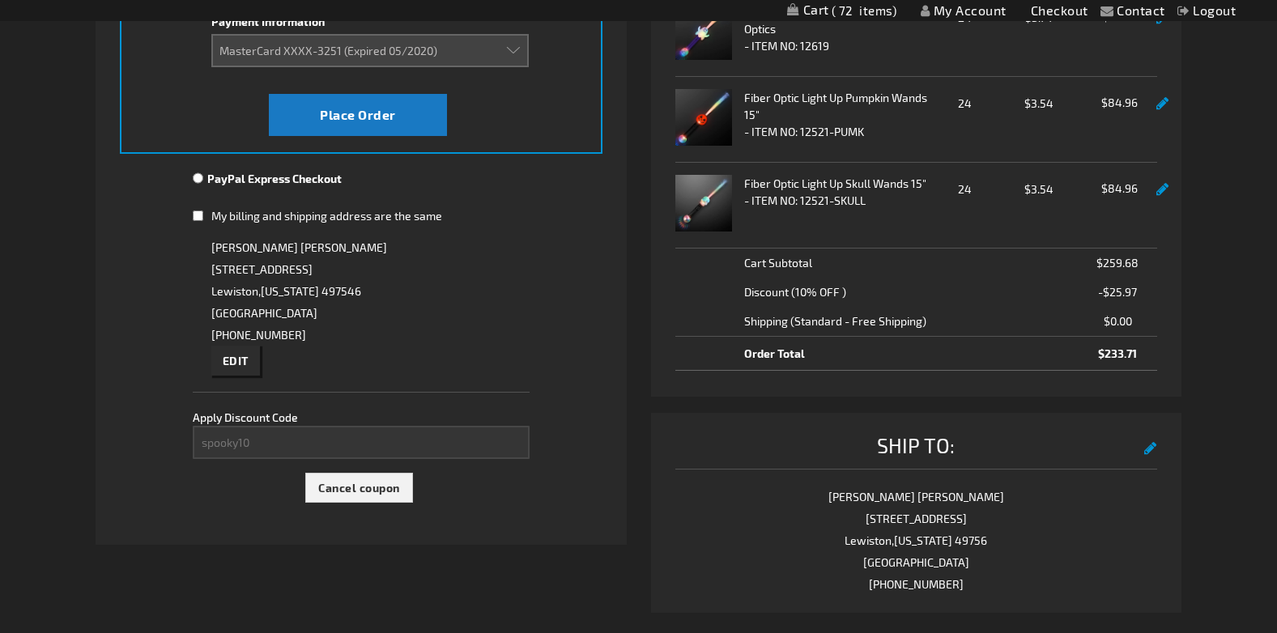
click at [198, 177] on input "PayPal Express Checkout" at bounding box center [198, 178] width 11 height 13
radio input "true"
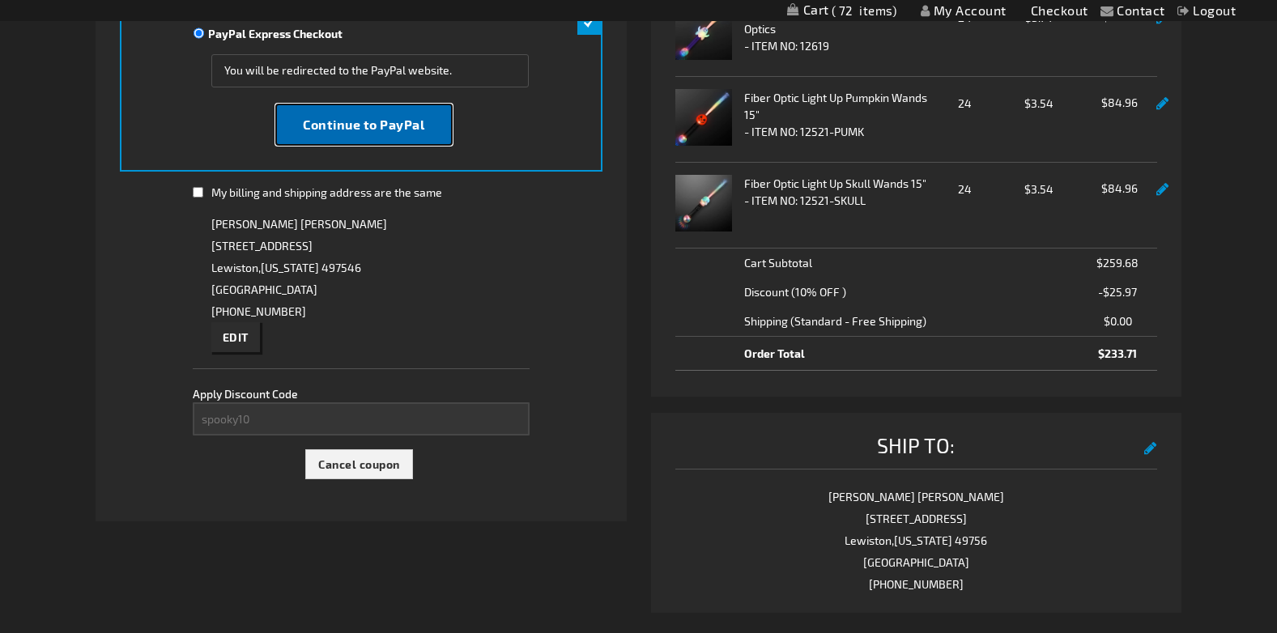
click at [411, 129] on span "Continue to PayPal" at bounding box center [363, 124] width 121 height 15
